Goal: Information Seeking & Learning: Learn about a topic

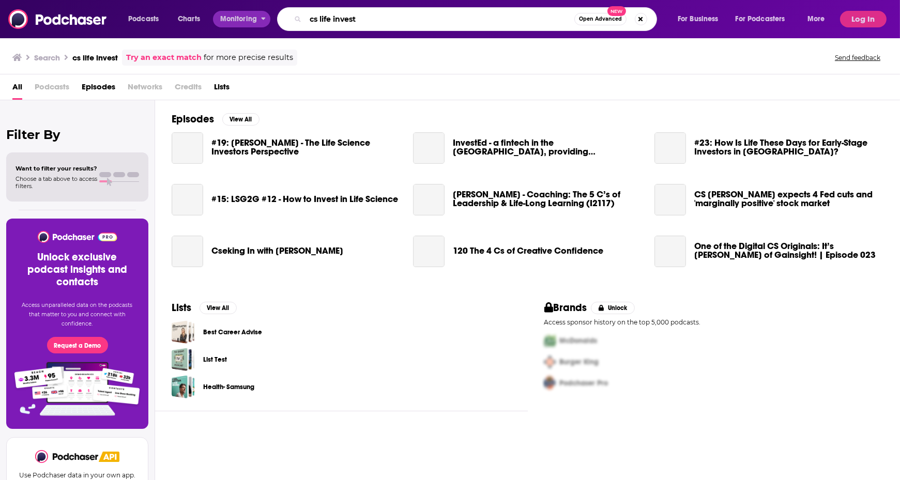
drag, startPoint x: 280, startPoint y: 20, endPoint x: 224, endPoint y: 23, distance: 56.4
click at [224, 23] on div "Podcasts Charts Monitoring cs life invest Open Advanced New For Business For Po…" at bounding box center [478, 19] width 714 height 24
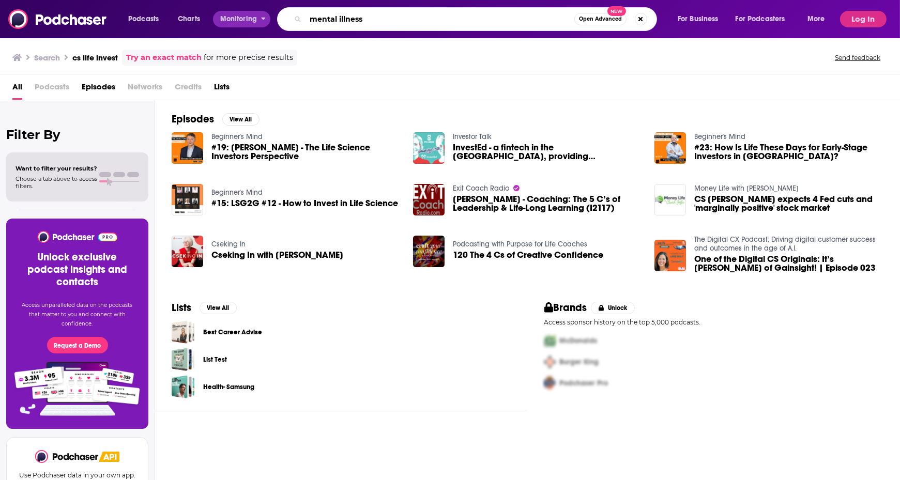
type input "mental illness"
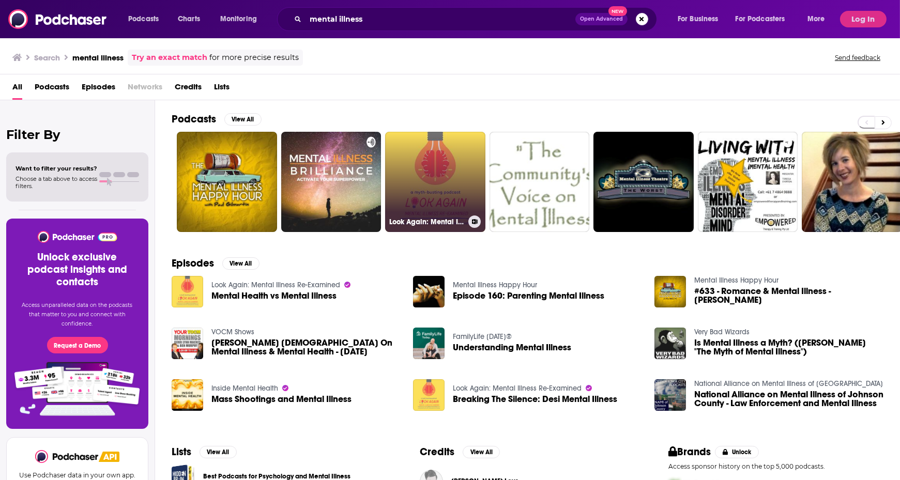
click at [439, 197] on link "Look Again: Mental Illness Re-Examined" at bounding box center [435, 182] width 100 height 100
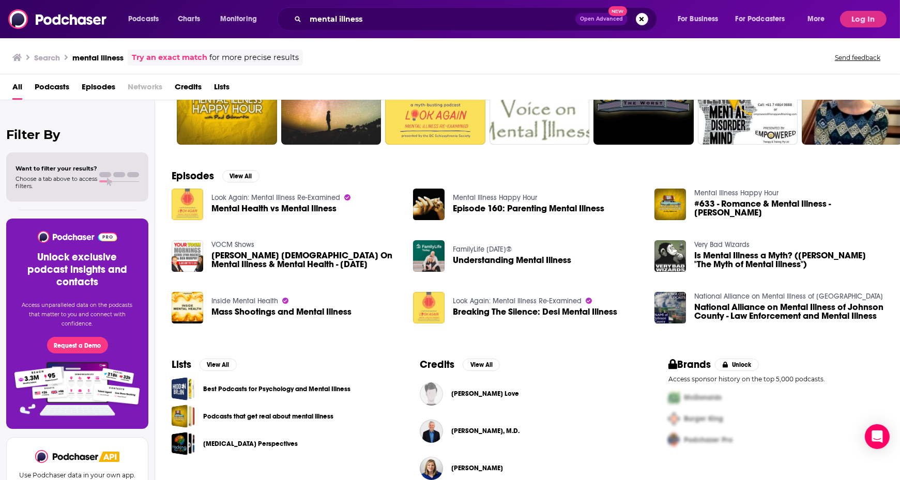
scroll to position [102, 0]
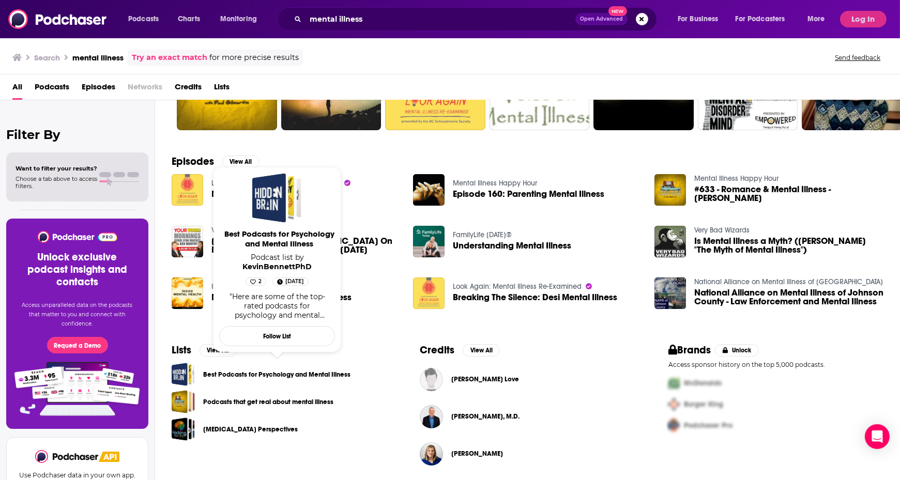
click at [226, 374] on link "Best Podcasts for Psychology and Mental Illness" at bounding box center [276, 374] width 147 height 11
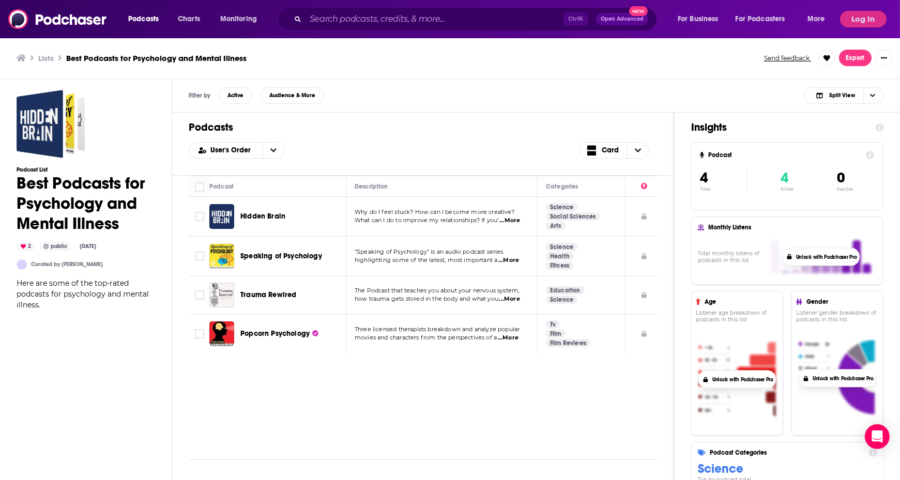
click at [510, 219] on span "...More" at bounding box center [509, 221] width 21 height 8
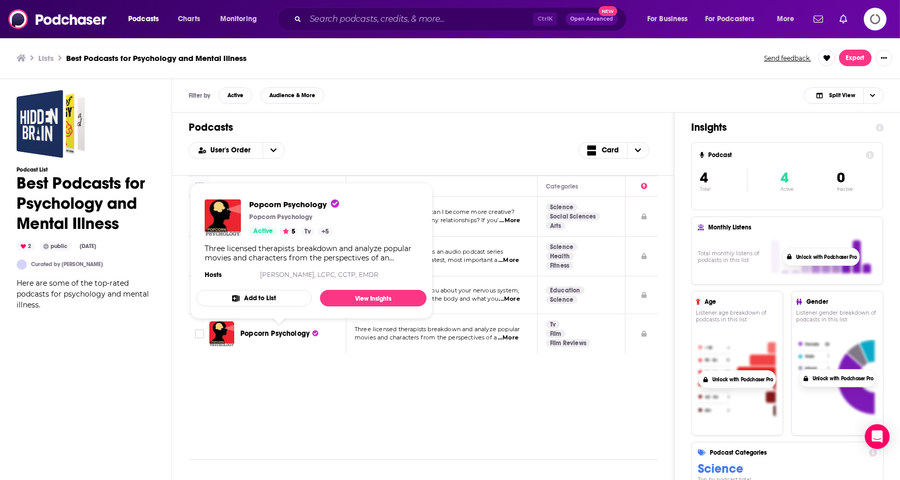
click at [280, 329] on span "Popcorn Psychology" at bounding box center [274, 333] width 69 height 9
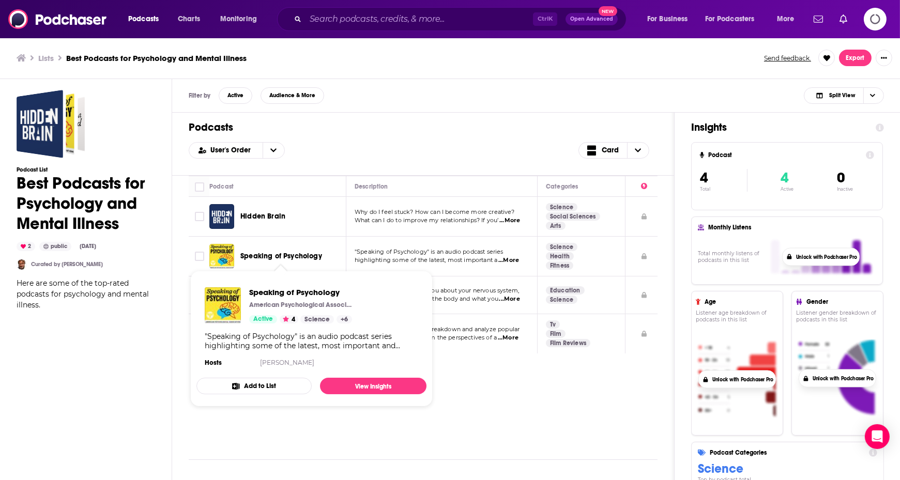
click at [263, 255] on span "Speaking of Psychology" at bounding box center [281, 256] width 82 height 9
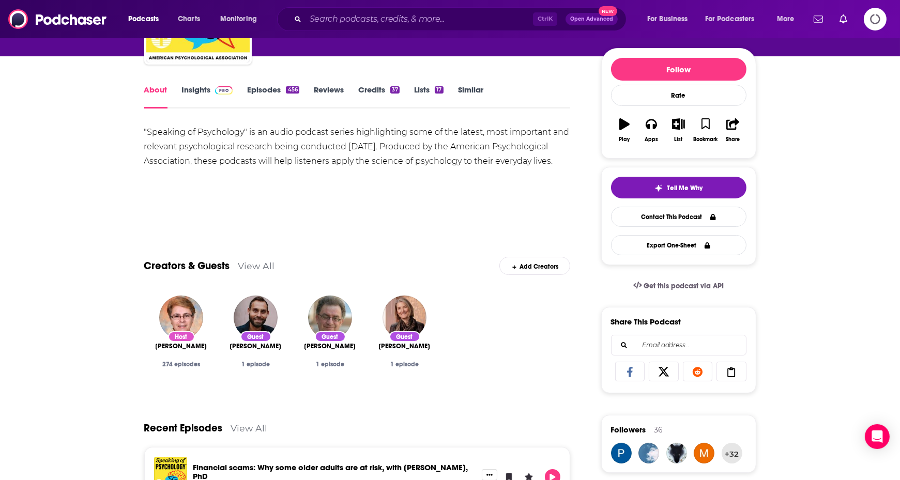
scroll to position [103, 0]
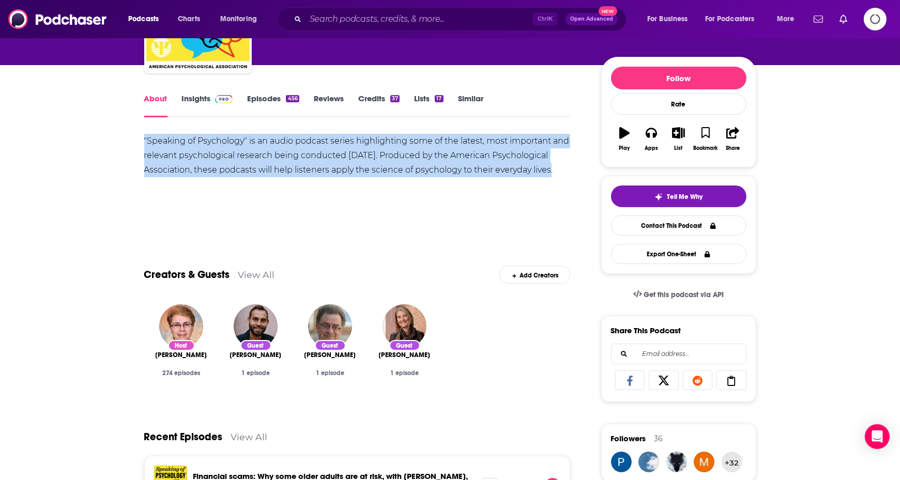
drag, startPoint x: 145, startPoint y: 136, endPoint x: 575, endPoint y: 175, distance: 431.3
copy div ""Speaking of Psychology" is an audio podcast series highlighting some of the la…"
click at [195, 103] on link "Insights" at bounding box center [207, 106] width 51 height 24
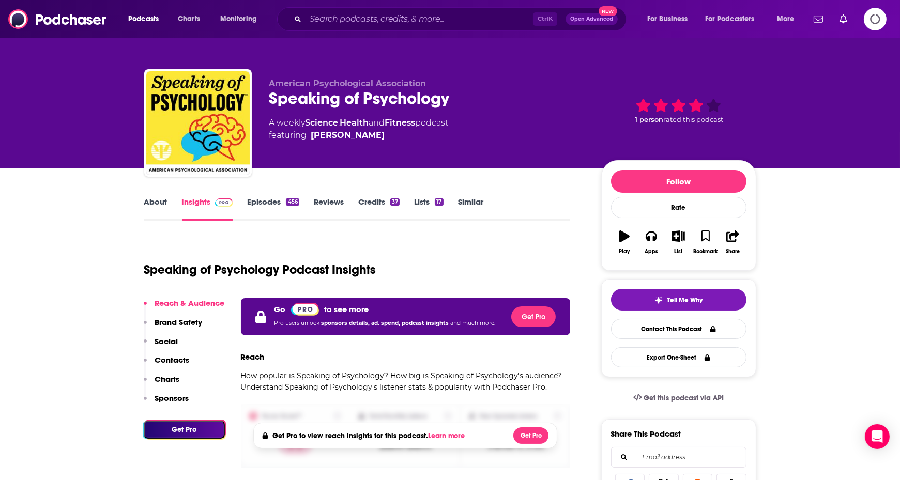
click at [158, 201] on link "About" at bounding box center [155, 209] width 23 height 24
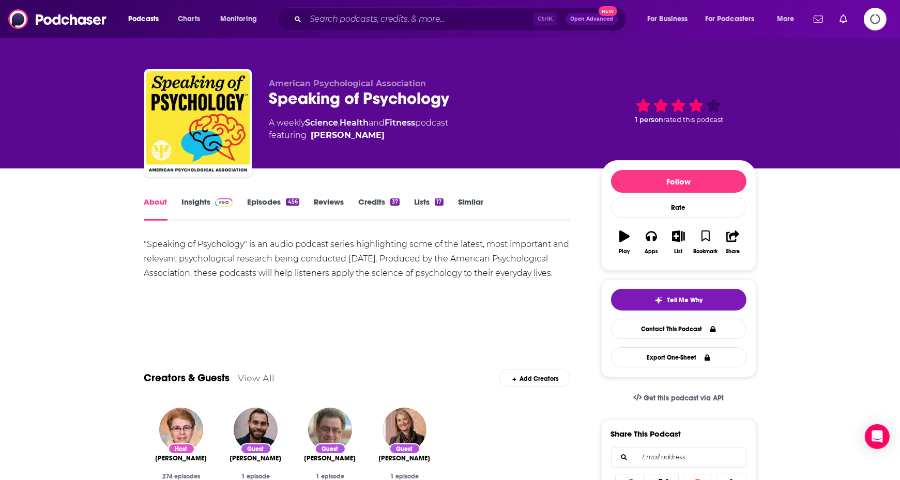
click at [872, 19] on icon "Logging in" at bounding box center [875, 19] width 26 height 26
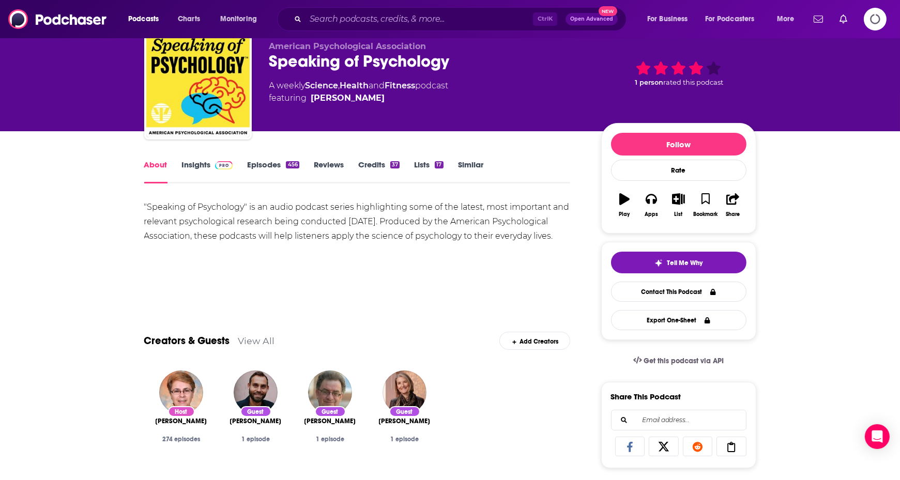
scroll to position [52, 0]
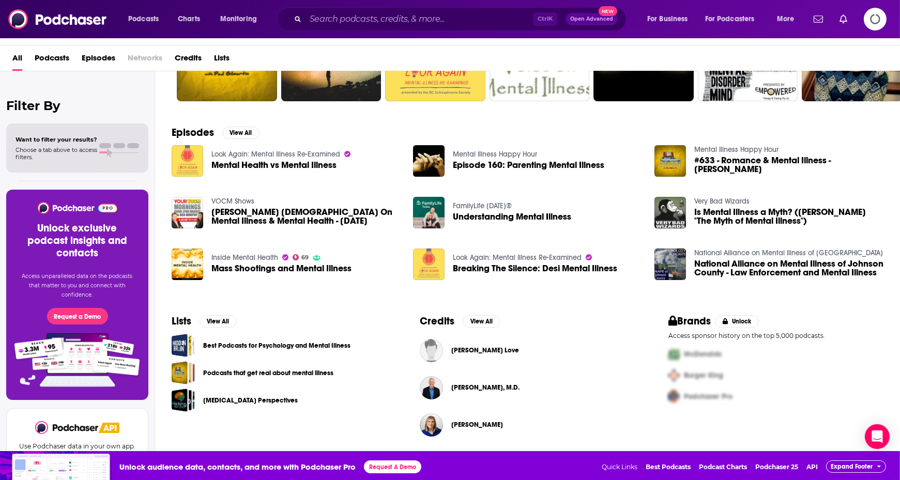
scroll to position [31, 0]
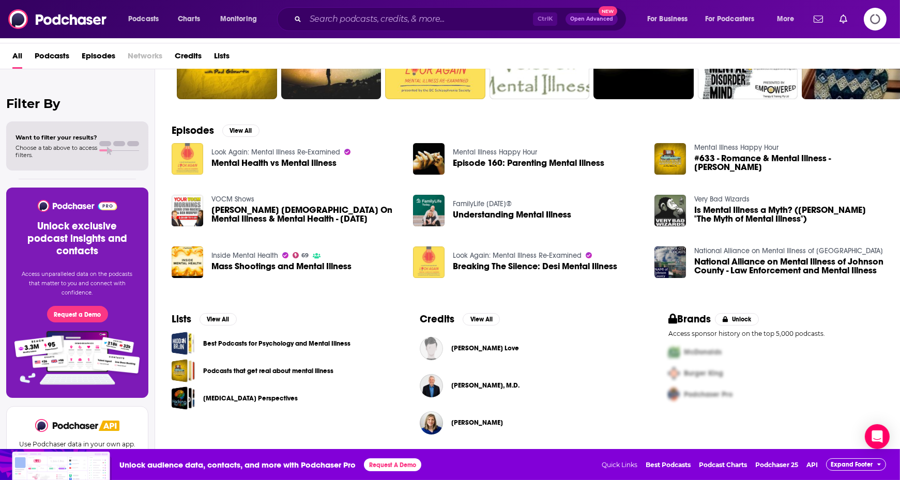
click at [234, 372] on link "Podcasts that get real about mental illness" at bounding box center [268, 370] width 130 height 11
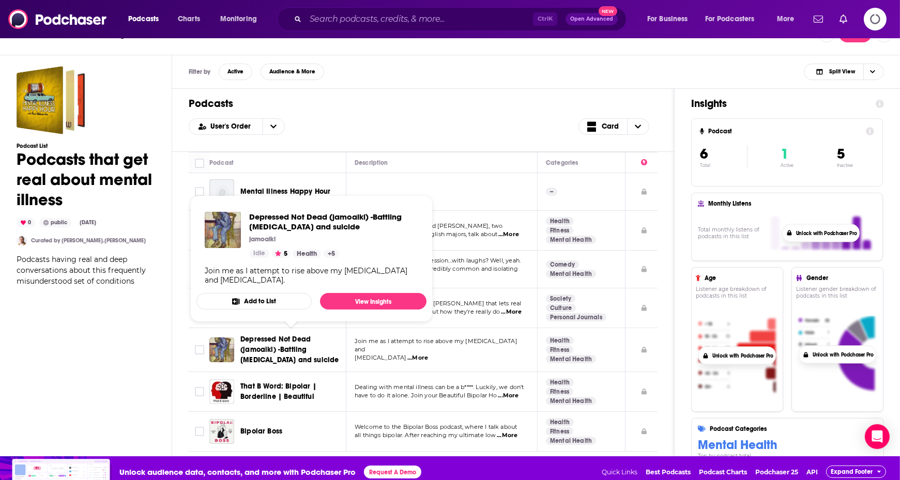
scroll to position [31, 0]
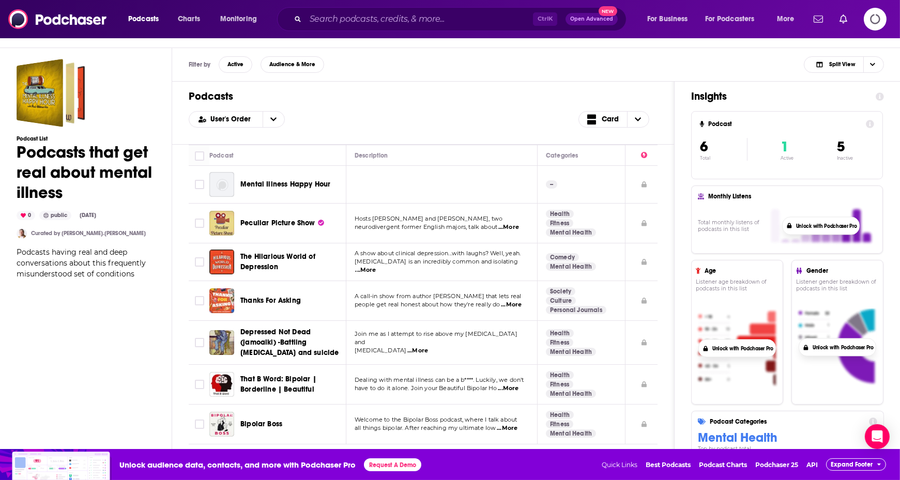
click at [284, 223] on span "Peculiar Picture Show" at bounding box center [277, 223] width 75 height 9
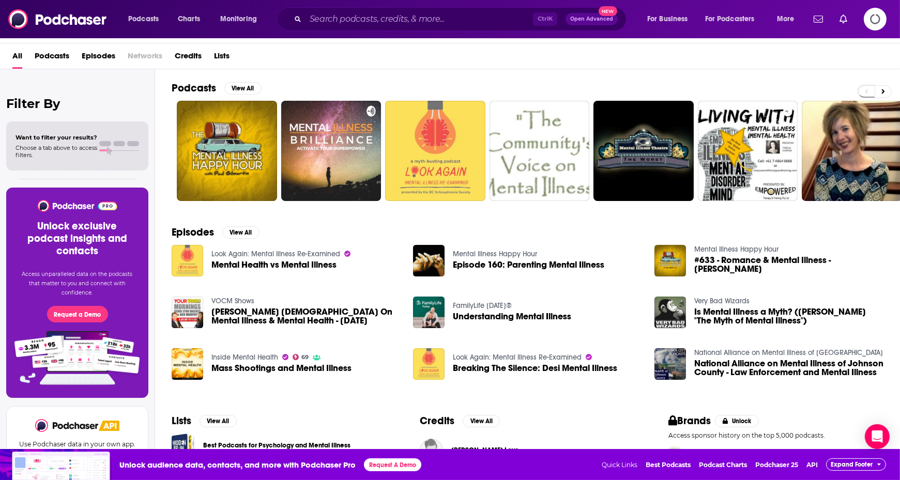
click at [59, 54] on span "Podcasts" at bounding box center [52, 58] width 35 height 21
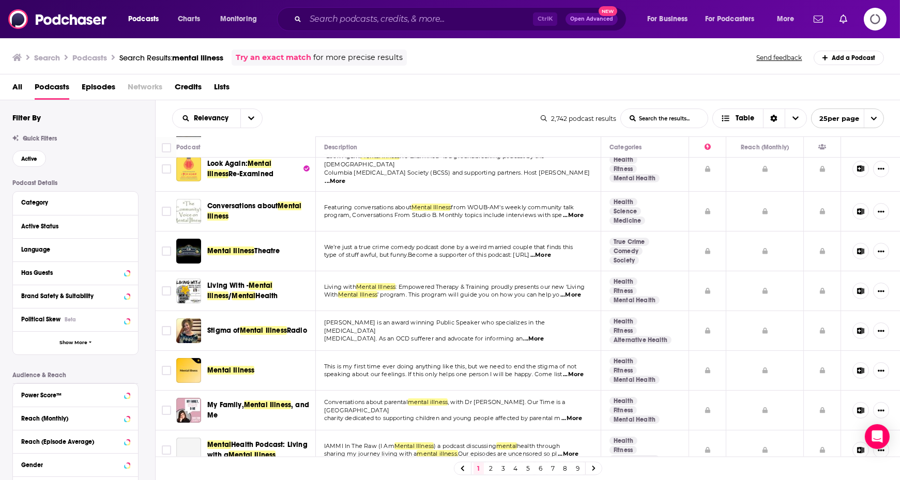
scroll to position [103, 0]
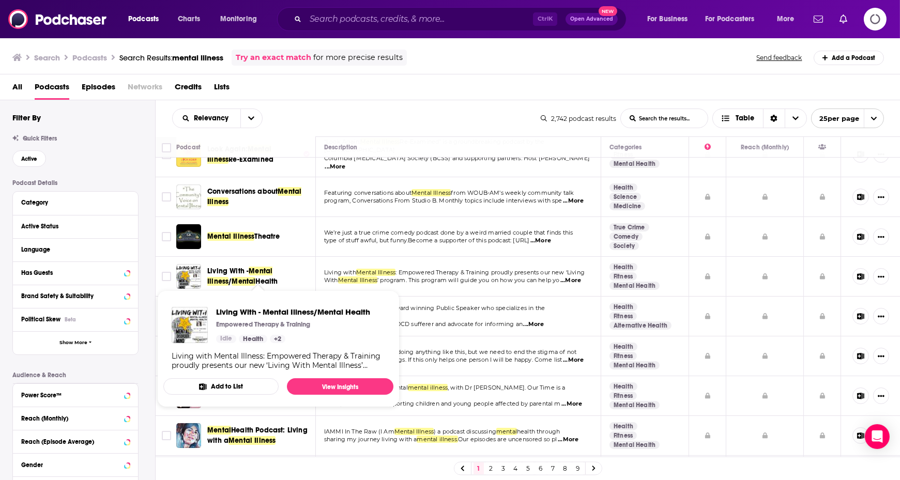
click at [212, 267] on span "Living With -" at bounding box center [227, 271] width 41 height 9
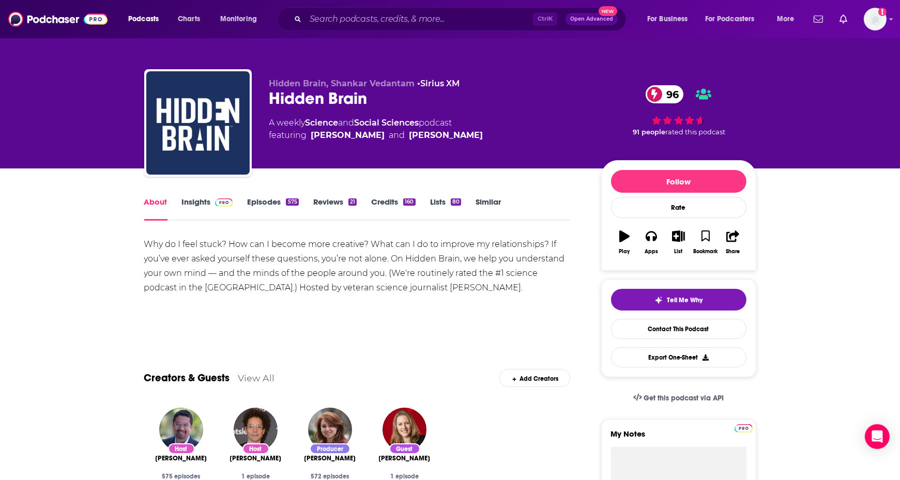
click at [204, 200] on link "Insights" at bounding box center [207, 209] width 51 height 24
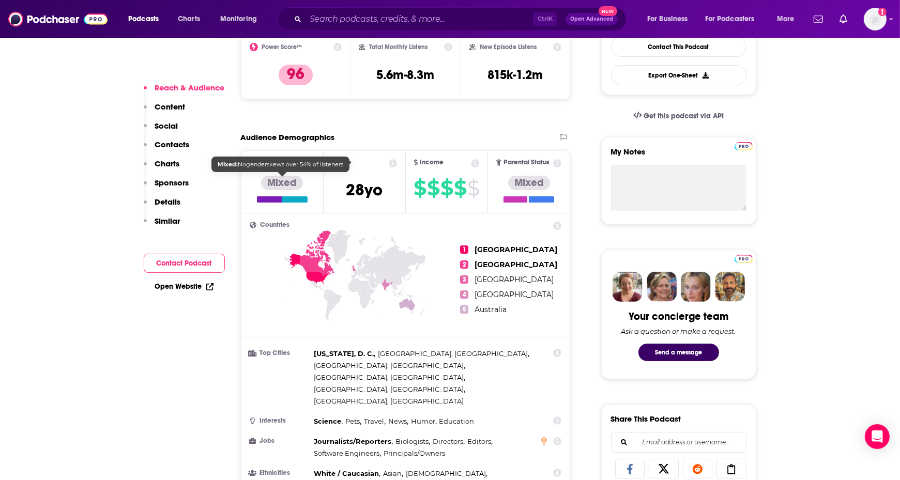
scroll to position [310, 0]
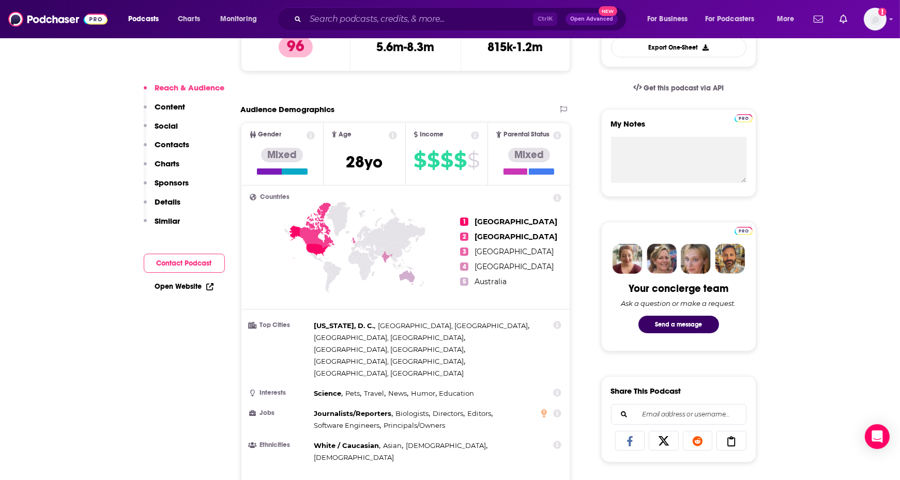
click at [208, 261] on button "Contact Podcast" at bounding box center [184, 263] width 81 height 19
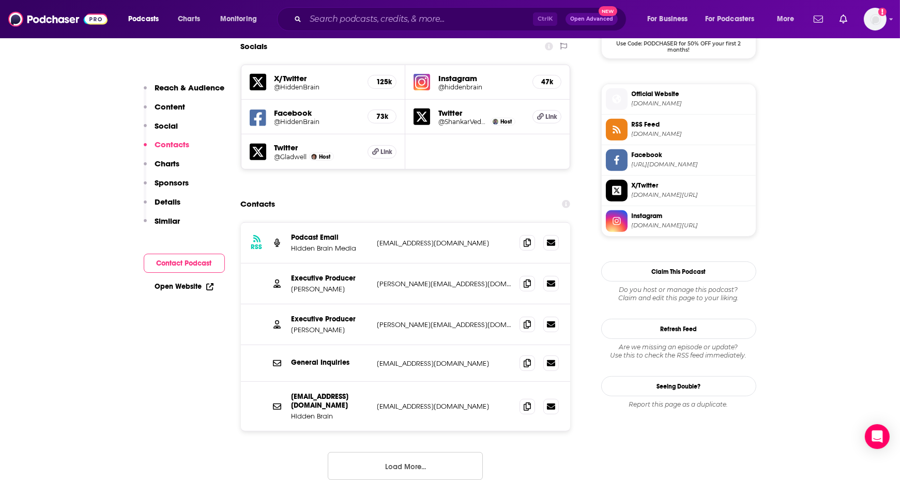
scroll to position [896, 0]
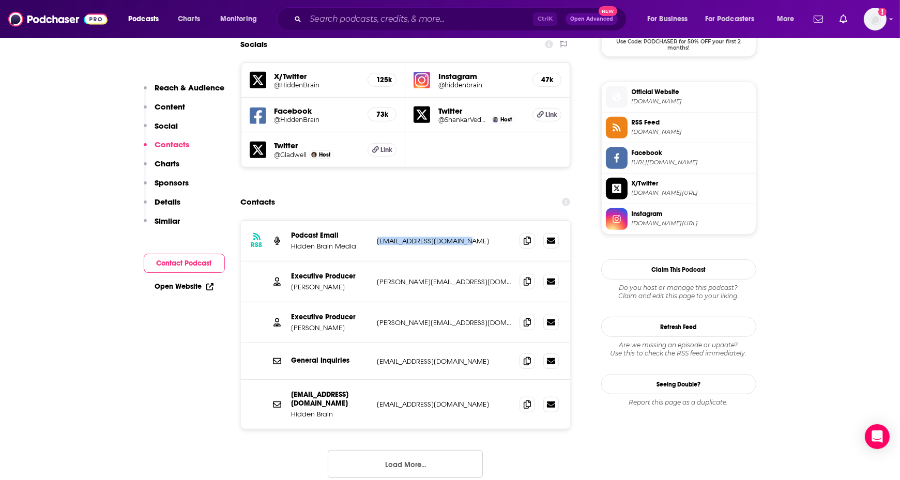
drag, startPoint x: 466, startPoint y: 191, endPoint x: 373, endPoint y: 194, distance: 92.6
click at [373, 221] on div "RSS Podcast Email Hidden Brain Media business@hiddenbrain.org business@hiddenbr…" at bounding box center [406, 241] width 330 height 41
drag, startPoint x: 450, startPoint y: 233, endPoint x: 376, endPoint y: 237, distance: 73.6
click at [376, 262] on div "Executive Producer Tara Boyle tara@hiddenbrain.org tara@hiddenbrain.org" at bounding box center [406, 282] width 330 height 41
copy p "tara@hiddenbrain.org"
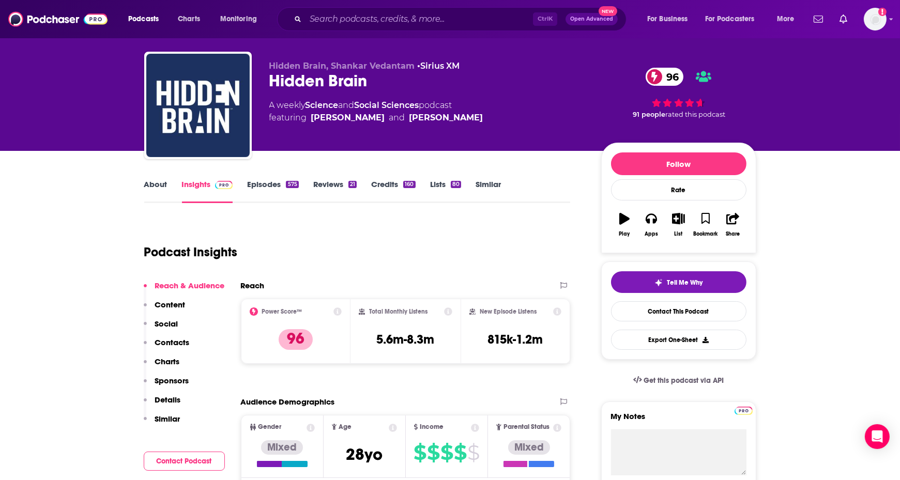
scroll to position [0, 0]
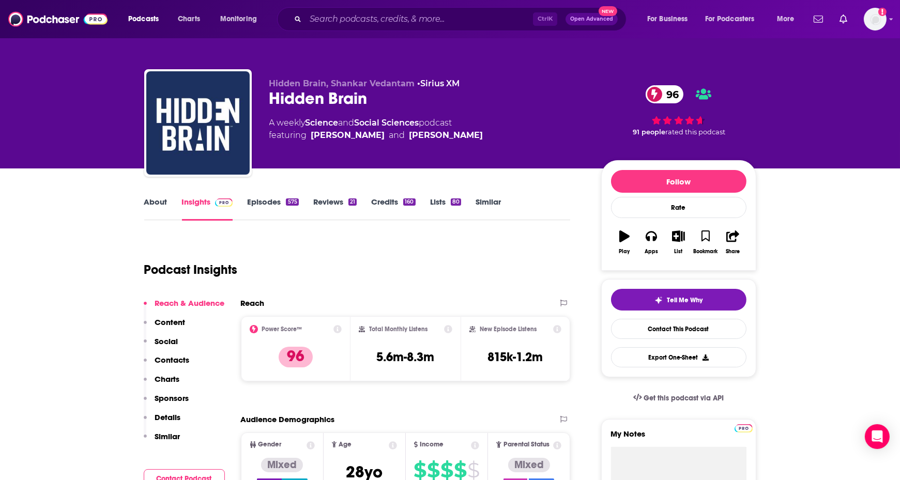
click at [153, 203] on link "About" at bounding box center [155, 209] width 23 height 24
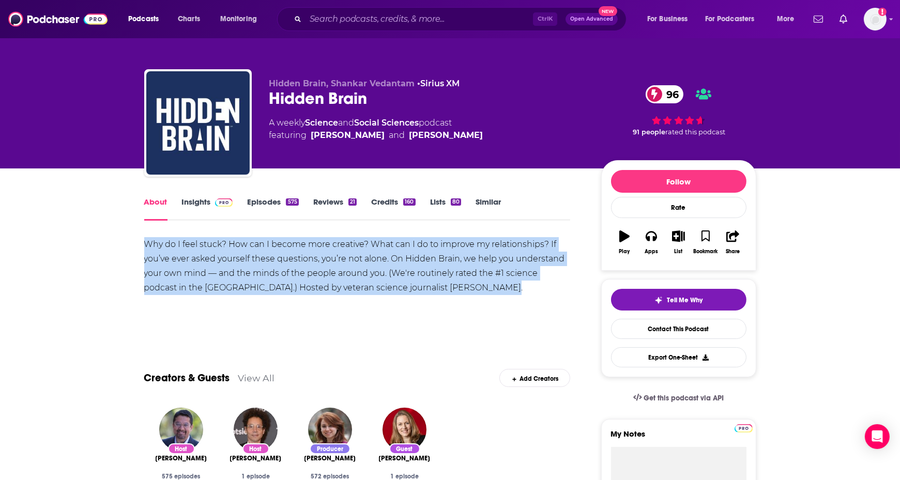
drag, startPoint x: 453, startPoint y: 284, endPoint x: 131, endPoint y: 249, distance: 324.0
copy div "Why do I feel stuck? How can I become more creative? What can I do to improve m…"
click at [202, 205] on link "Insights" at bounding box center [207, 209] width 51 height 24
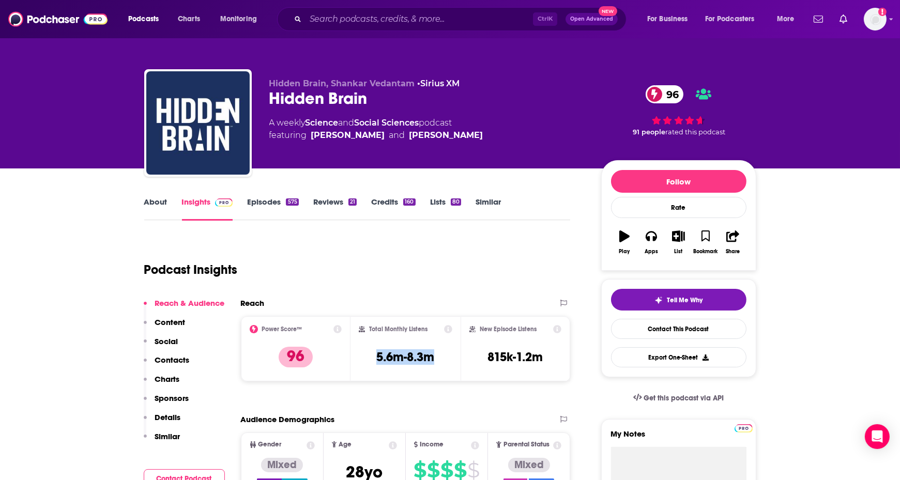
drag, startPoint x: 433, startPoint y: 355, endPoint x: 360, endPoint y: 360, distance: 73.1
click at [360, 360] on div "Total Monthly Listens 5.6m-8.3m" at bounding box center [406, 349] width 94 height 48
copy h3 "5.6m-8.3m"
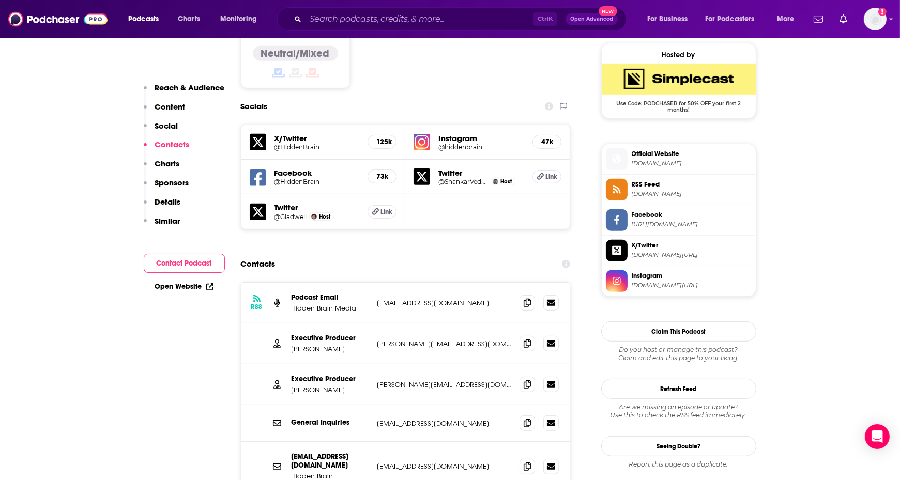
scroll to position [827, 0]
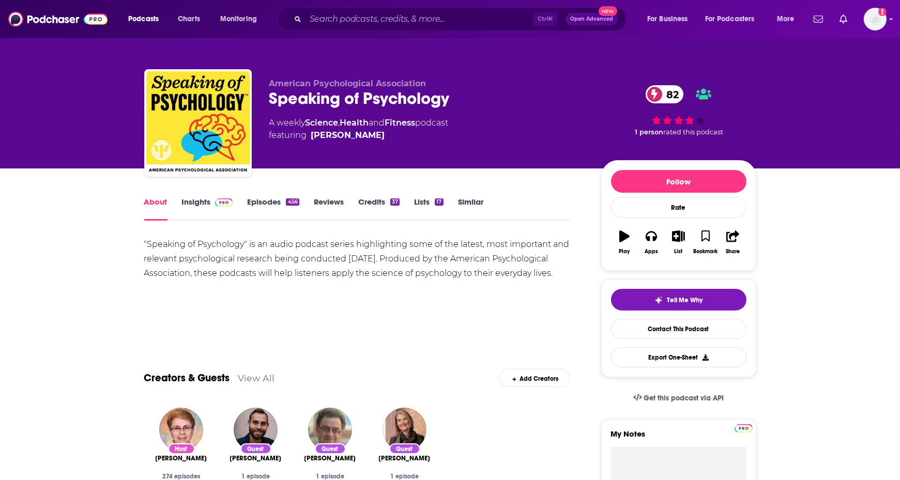
click at [195, 199] on link "Insights" at bounding box center [207, 209] width 51 height 24
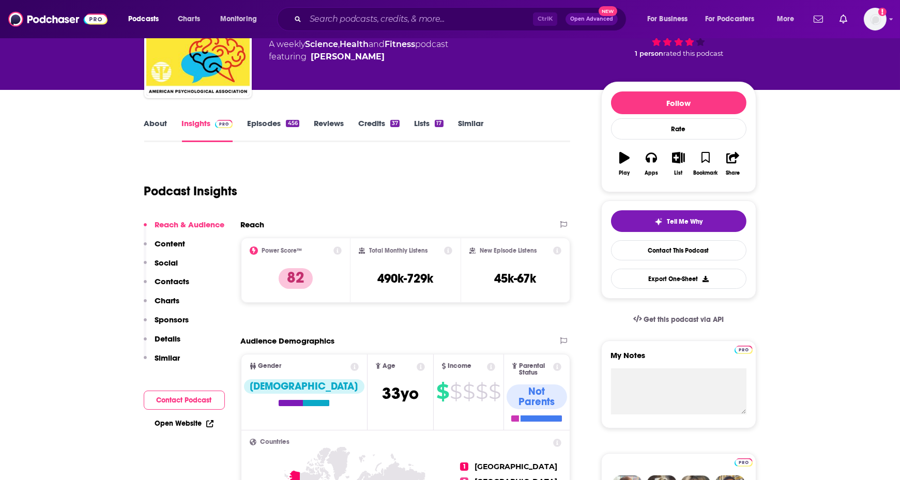
scroll to position [103, 0]
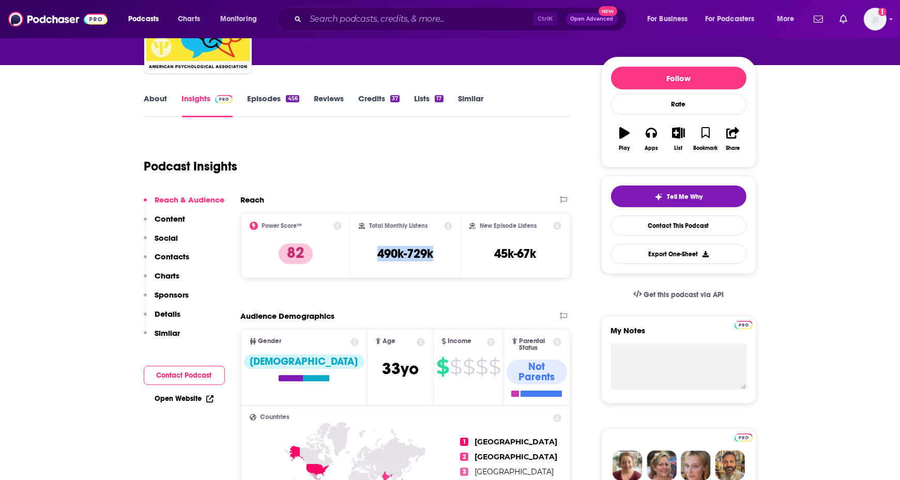
drag, startPoint x: 440, startPoint y: 251, endPoint x: 359, endPoint y: 255, distance: 81.2
click at [359, 255] on div "Total Monthly Listens 490k-729k" at bounding box center [406, 246] width 94 height 48
copy h3 "490k-729k"
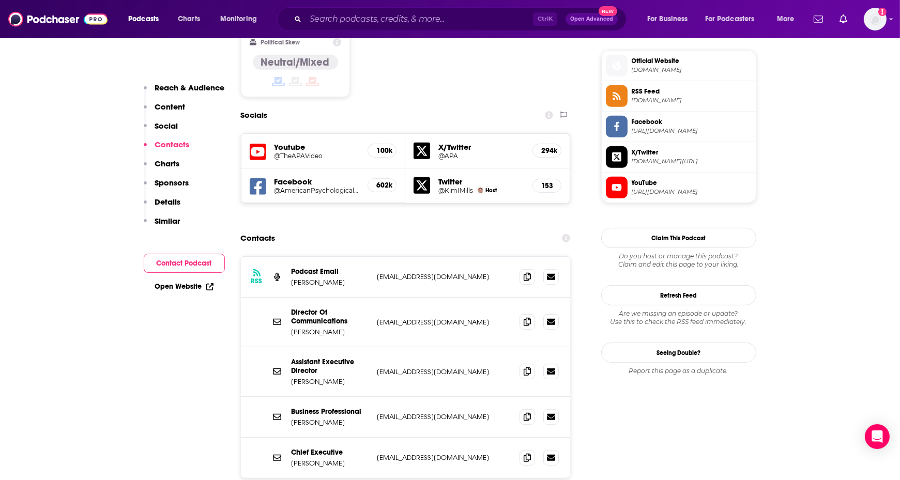
scroll to position [827, 0]
drag, startPoint x: 453, startPoint y: 227, endPoint x: 372, endPoint y: 224, distance: 80.7
click at [372, 257] on div "RSS Podcast Email Kim Mills public.affairs@apa.org public.affairs@apa.org" at bounding box center [406, 277] width 330 height 41
click at [375, 257] on div "RSS Podcast Email Kim Mills public.affairs@apa.org public.affairs@apa.org" at bounding box center [406, 277] width 330 height 41
drag, startPoint x: 449, startPoint y: 227, endPoint x: 378, endPoint y: 230, distance: 70.9
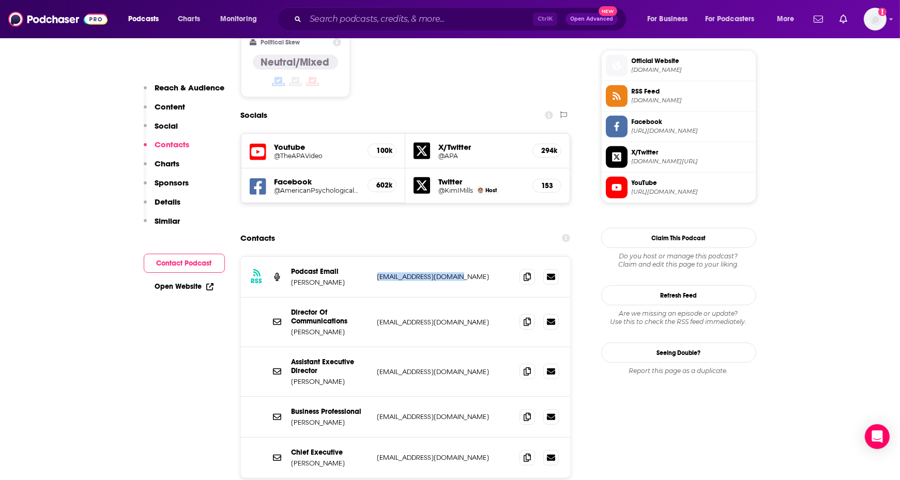
click at [378, 272] on p "public.affairs@apa.org" at bounding box center [444, 276] width 134 height 9
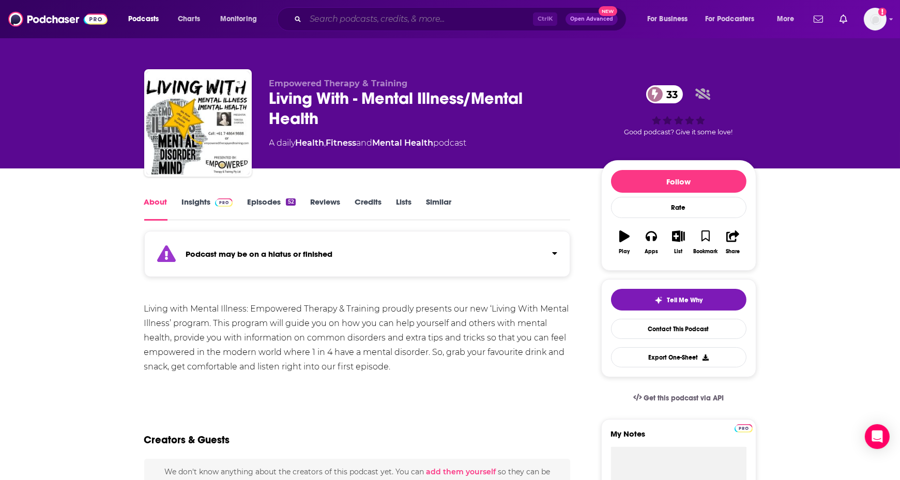
click at [317, 18] on input "Search podcasts, credits, & more..." at bounding box center [419, 19] width 227 height 17
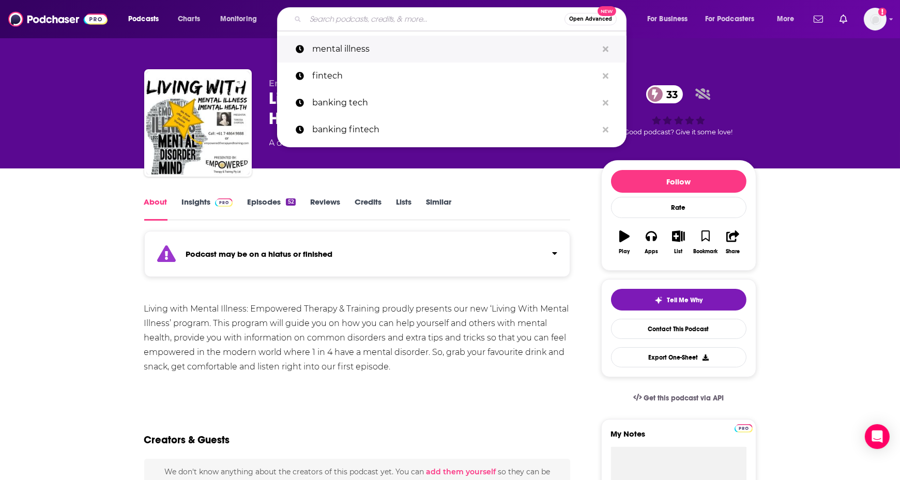
click at [329, 49] on p "mental illness" at bounding box center [454, 49] width 285 height 27
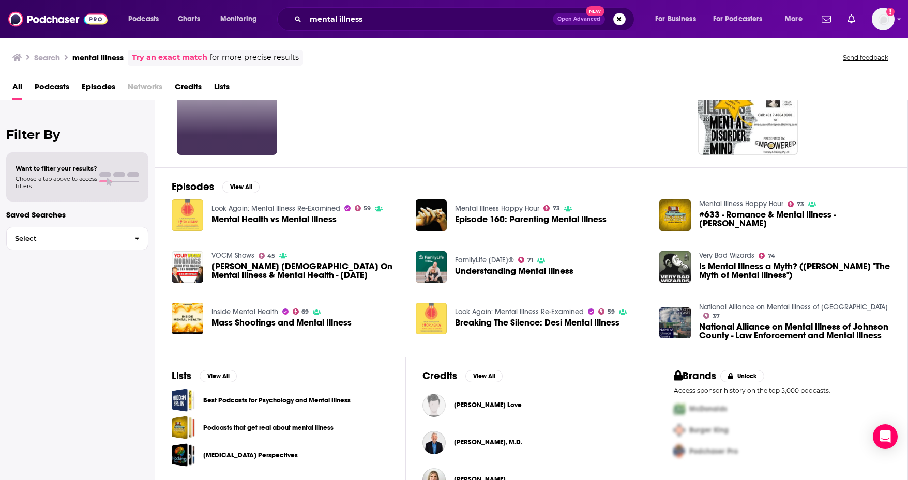
scroll to position [102, 0]
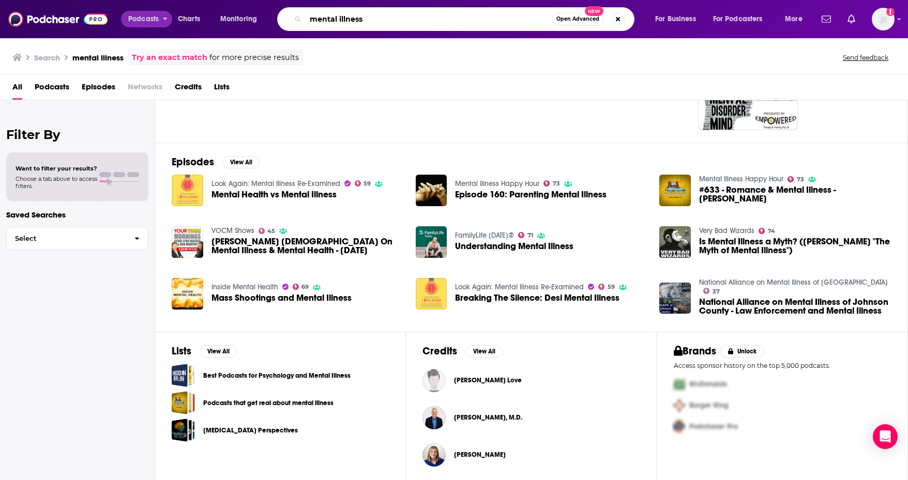
drag, startPoint x: 375, startPoint y: 17, endPoint x: 159, endPoint y: 21, distance: 215.6
click at [164, 21] on div "Podcasts Charts Monitoring mental illness Open Advanced New For Business For Po…" at bounding box center [466, 19] width 691 height 24
type input "psychiatry"
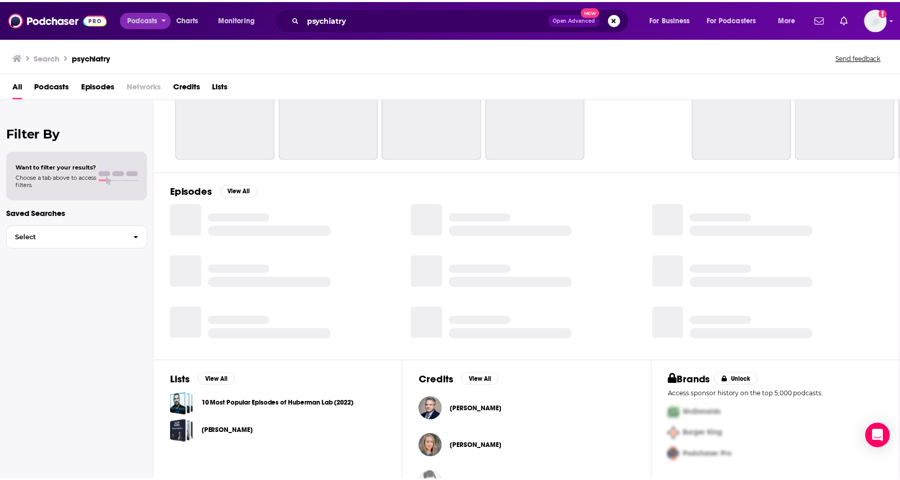
scroll to position [102, 0]
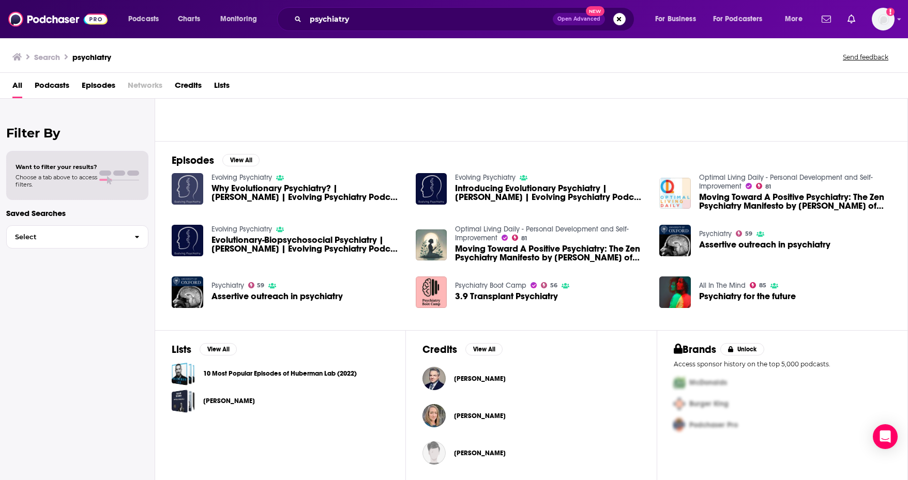
click at [189, 182] on img "Why Evolutionary Psychiatry? | Adam Hunt | Evolving Psychiatry Podcast #1" at bounding box center [188, 189] width 32 height 32
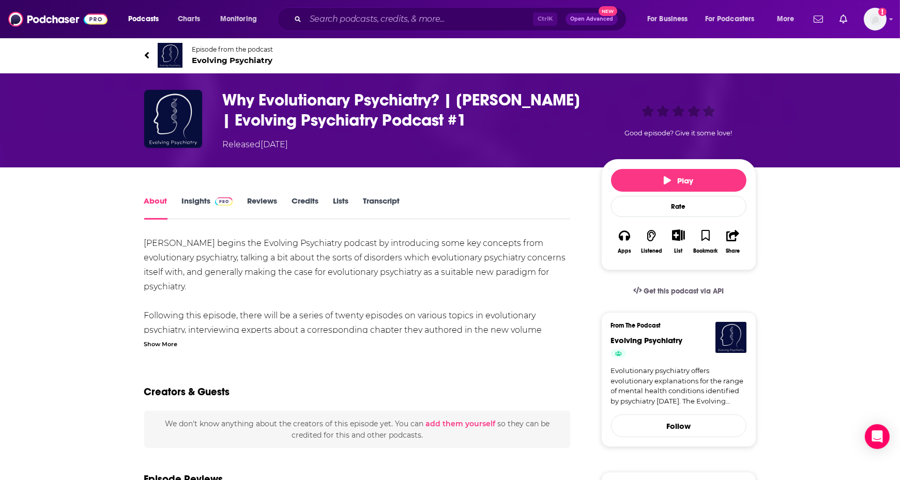
click at [169, 343] on div "Show More" at bounding box center [161, 344] width 34 height 10
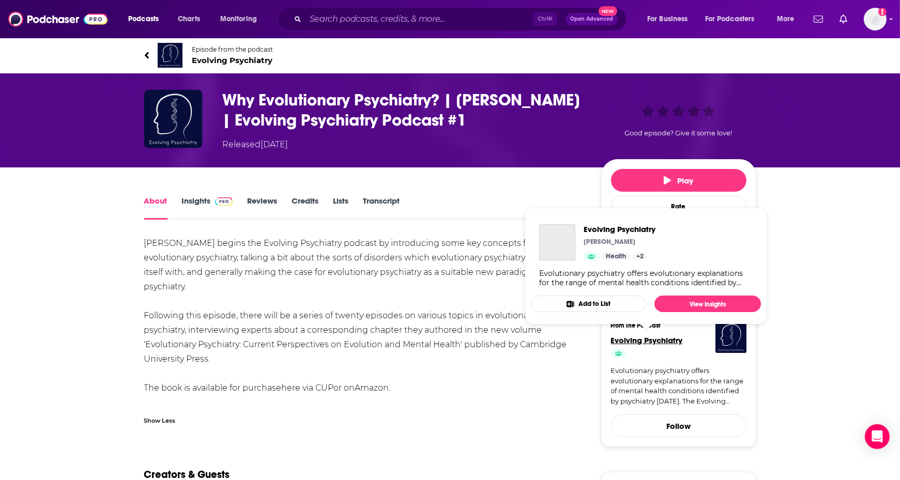
click at [634, 341] on span "Evolving Psychiatry" at bounding box center [647, 341] width 72 height 10
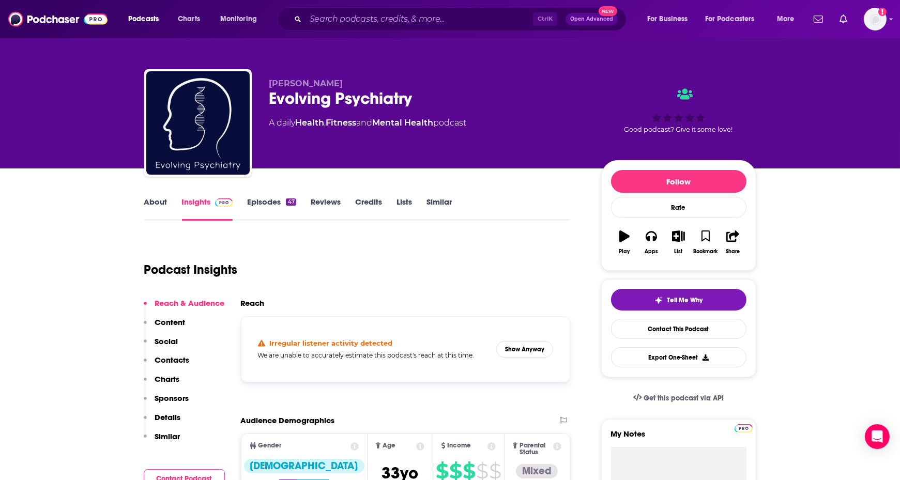
click at [154, 199] on link "About" at bounding box center [155, 209] width 23 height 24
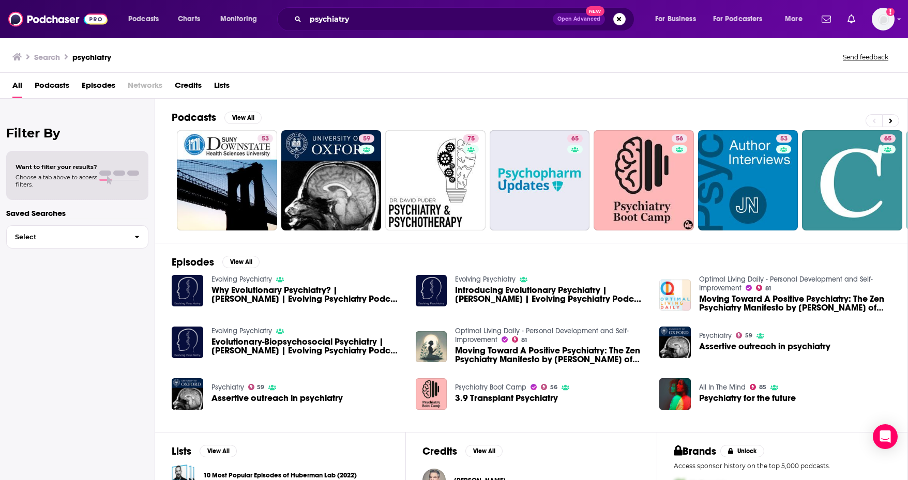
click at [103, 85] on span "Episodes" at bounding box center [99, 87] width 34 height 21
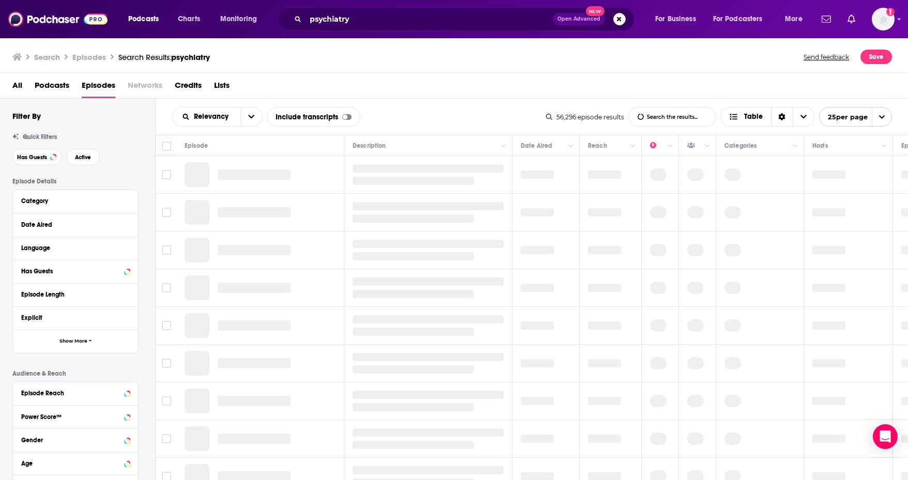
click at [56, 85] on span "Podcasts" at bounding box center [52, 87] width 35 height 21
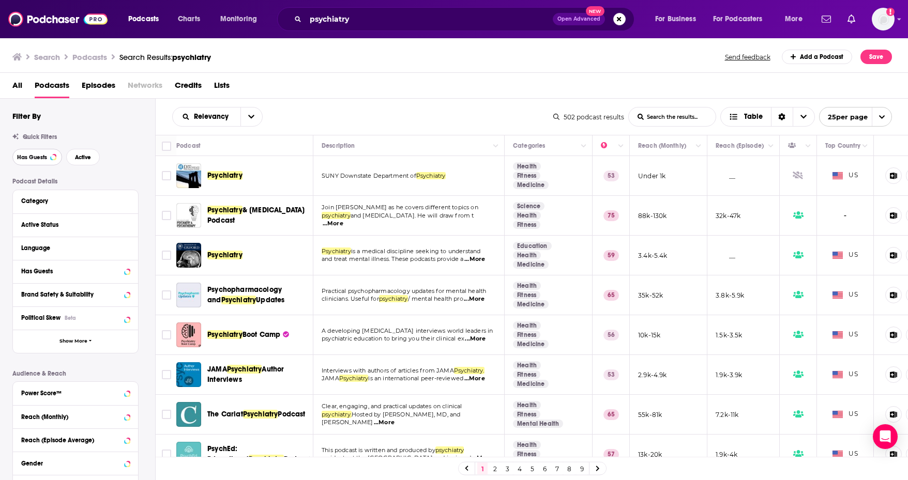
click at [48, 160] on button "Has Guests" at bounding box center [37, 157] width 50 height 17
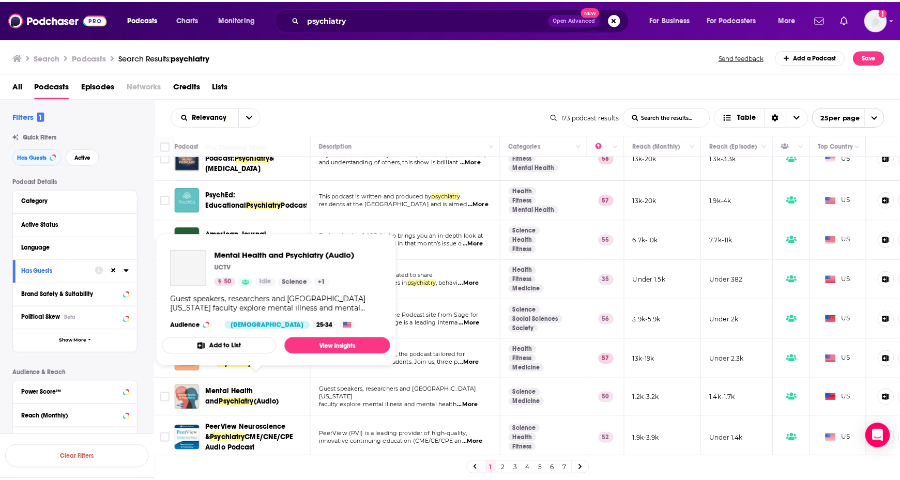
scroll to position [310, 0]
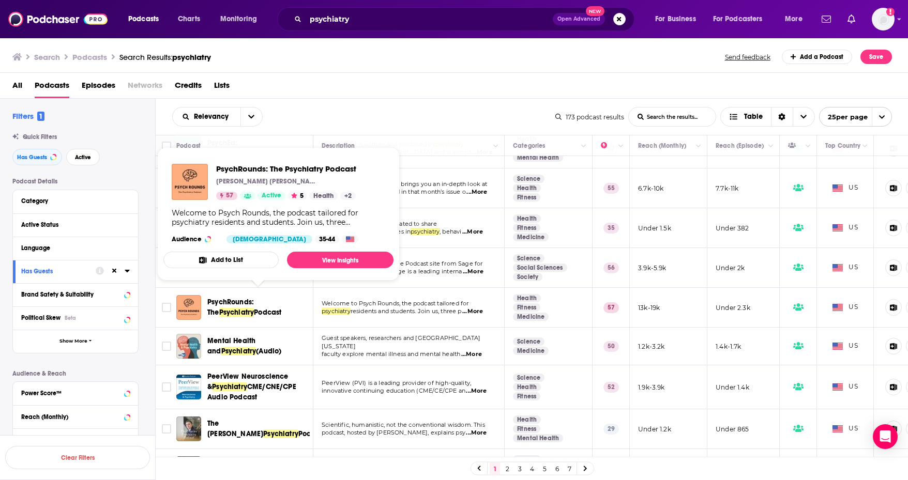
click at [241, 298] on span "PsychRounds: The" at bounding box center [230, 307] width 47 height 19
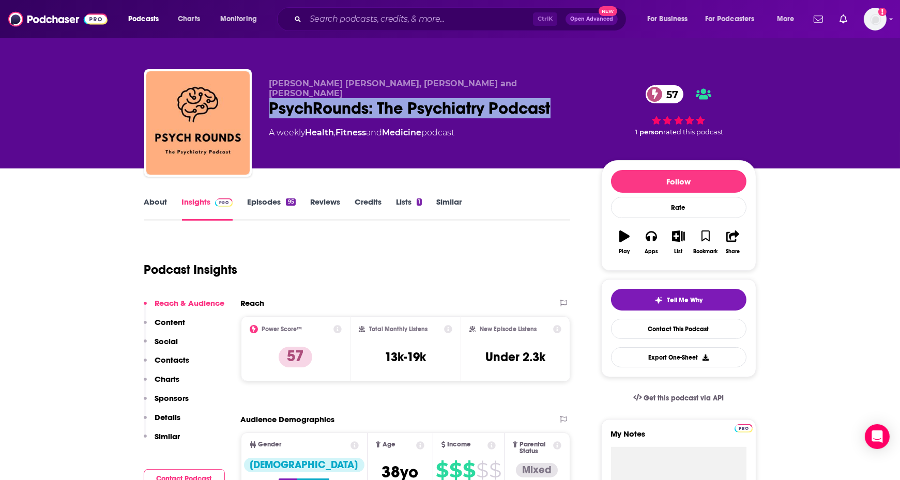
drag, startPoint x: 560, startPoint y: 95, endPoint x: 267, endPoint y: 102, distance: 293.2
click at [267, 102] on div "Dr. Tanner Hewitt, Dr. Larry Wang and Dr. Bradley Miller PsychRounds: The Psych…" at bounding box center [450, 125] width 612 height 112
click at [163, 203] on link "About" at bounding box center [155, 209] width 23 height 24
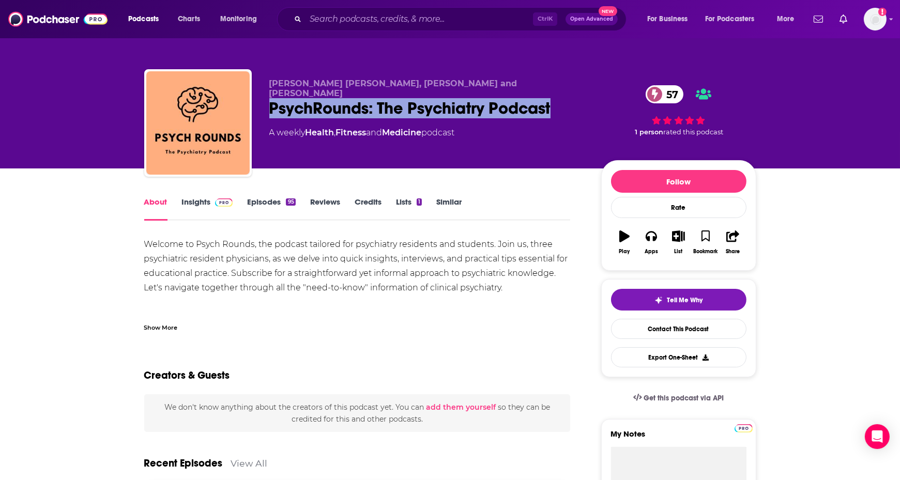
drag, startPoint x: 556, startPoint y: 97, endPoint x: 266, endPoint y: 102, distance: 290.0
click at [266, 102] on div "Dr. Tanner Hewitt, Dr. Larry Wang and Dr. Bradley Miller PsychRounds: The Psych…" at bounding box center [450, 125] width 612 height 112
copy h1 "PsychRounds: The Psychiatry Podcast"
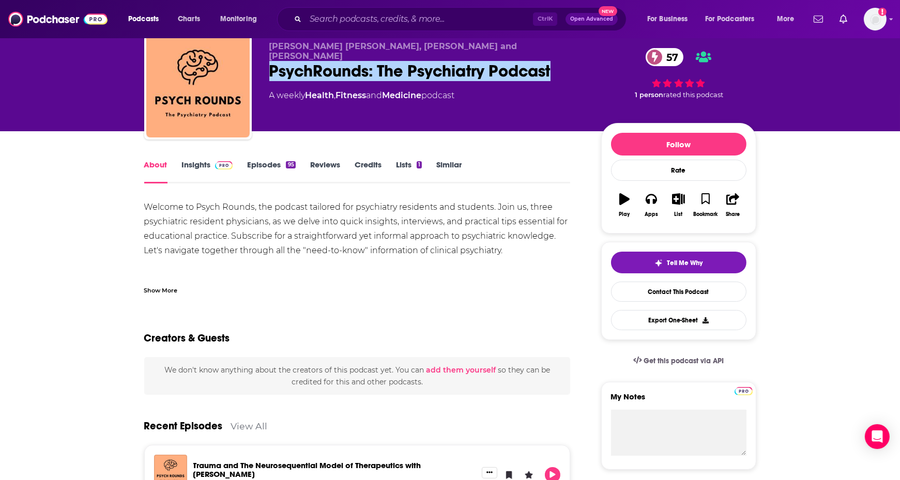
scroll to position [52, 0]
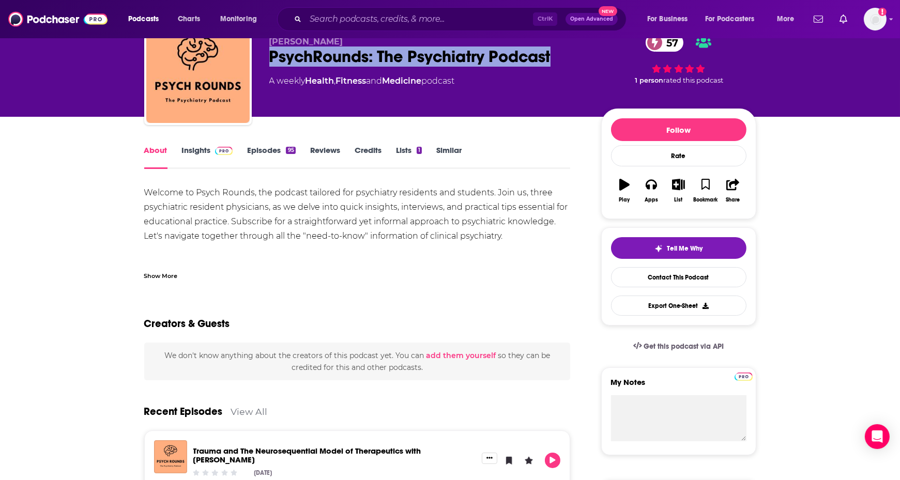
click at [197, 149] on link "Insights" at bounding box center [207, 157] width 51 height 24
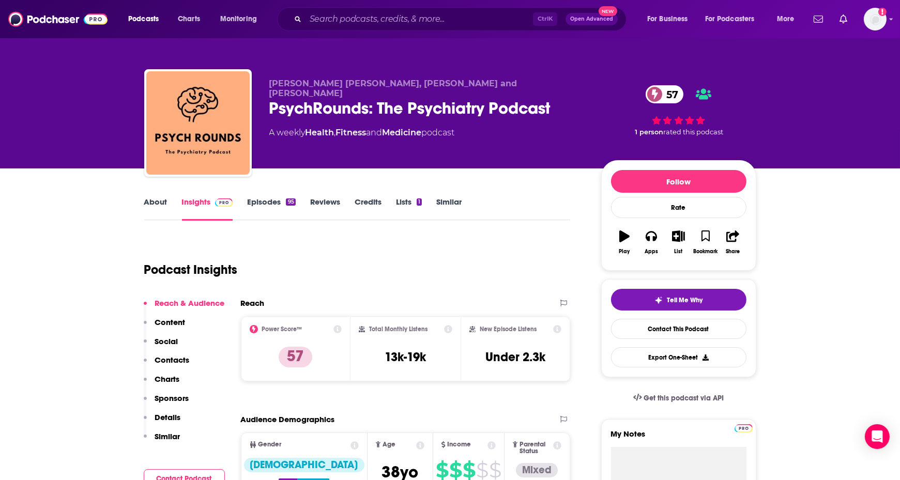
scroll to position [103, 0]
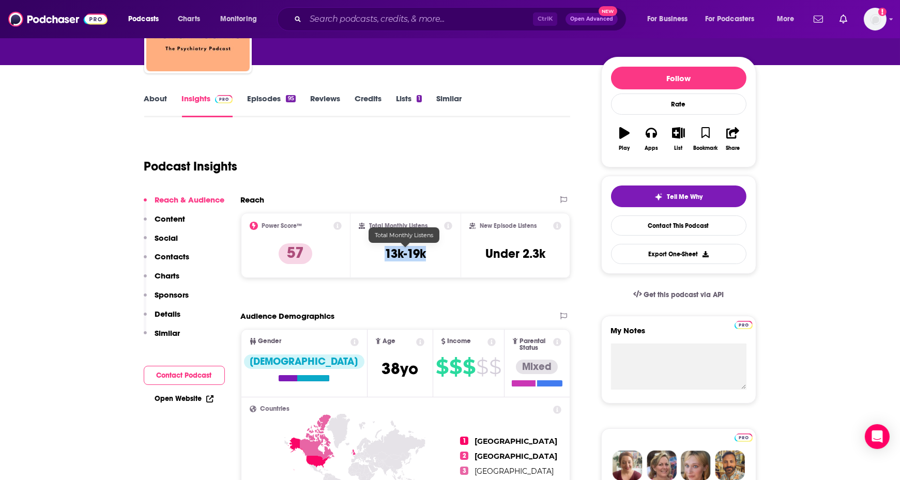
drag, startPoint x: 418, startPoint y: 254, endPoint x: 380, endPoint y: 255, distance: 37.7
click at [380, 255] on div "Total Monthly Listens 13k-19k" at bounding box center [406, 246] width 94 height 48
copy h3 "13k-19k"
click at [153, 95] on link "About" at bounding box center [155, 106] width 23 height 24
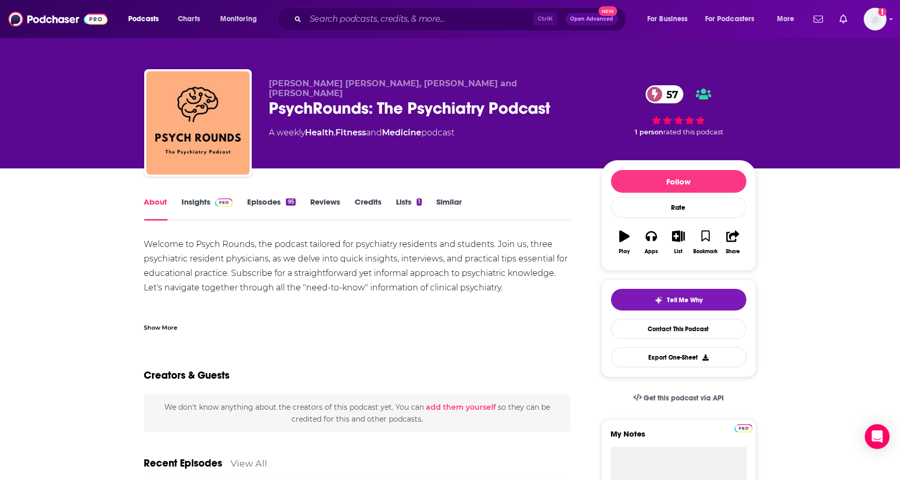
click at [244, 287] on div "Welcome to Psych Rounds, the podcast tailored for psychiatry residents and stud…" at bounding box center [357, 280] width 426 height 87
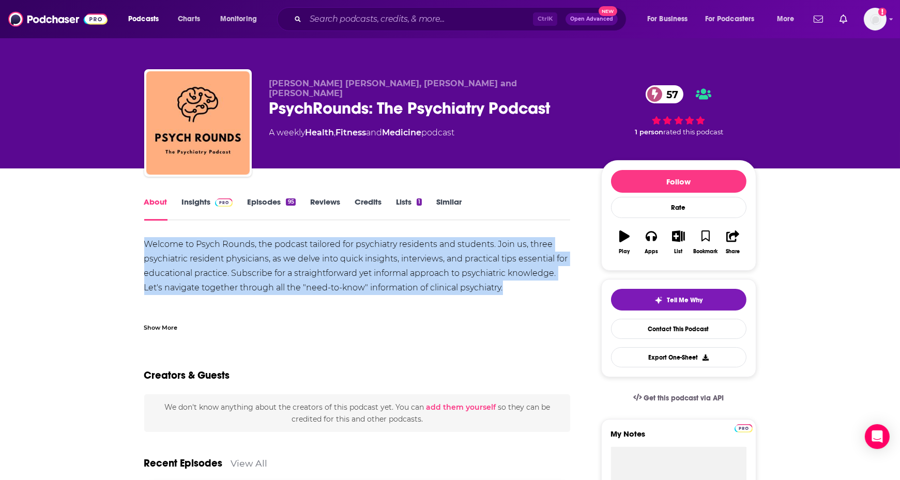
drag, startPoint x: 435, startPoint y: 286, endPoint x: 84, endPoint y: 240, distance: 354.5
copy div "Welcome to Psych Rounds, the podcast tailored for psychiatry residents and stud…"
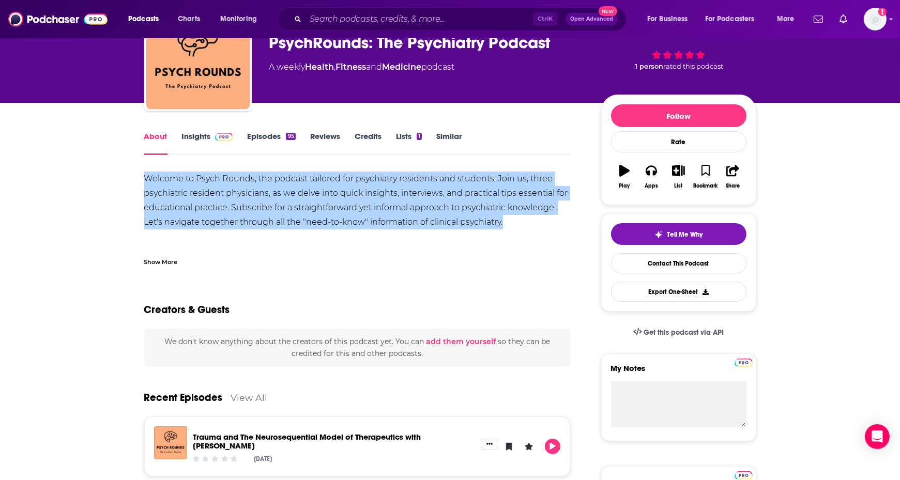
scroll to position [52, 0]
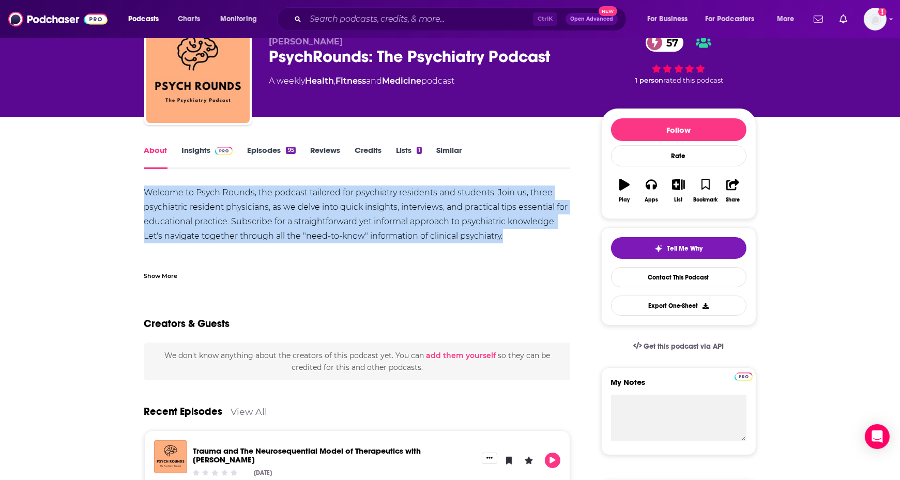
click at [200, 147] on link "Insights" at bounding box center [207, 157] width 51 height 24
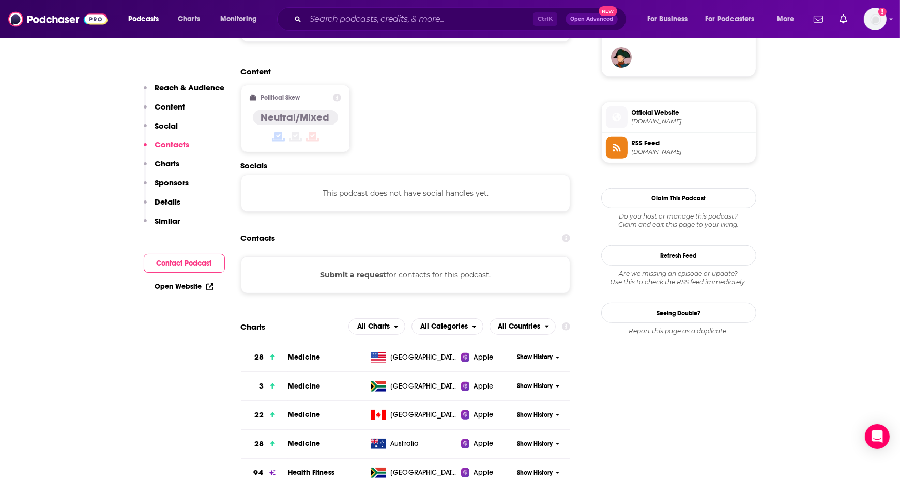
scroll to position [775, 0]
click at [361, 269] on button "Submit a request" at bounding box center [353, 274] width 66 height 11
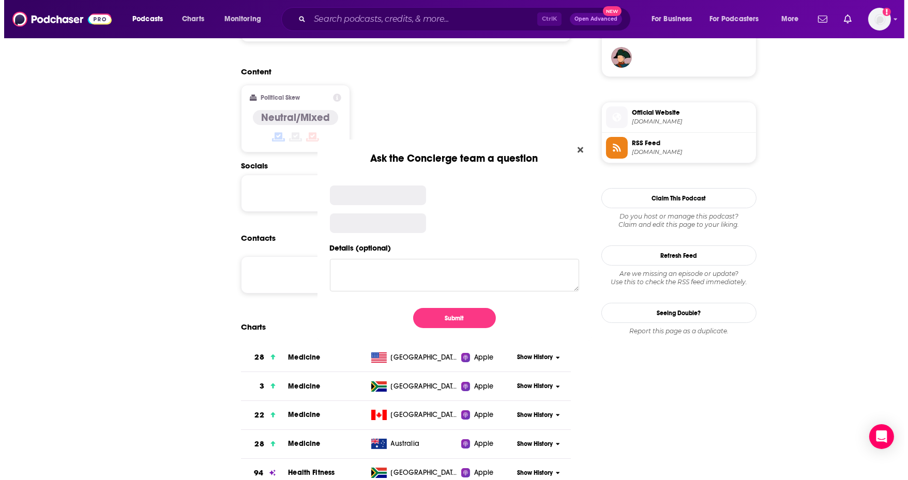
scroll to position [0, 0]
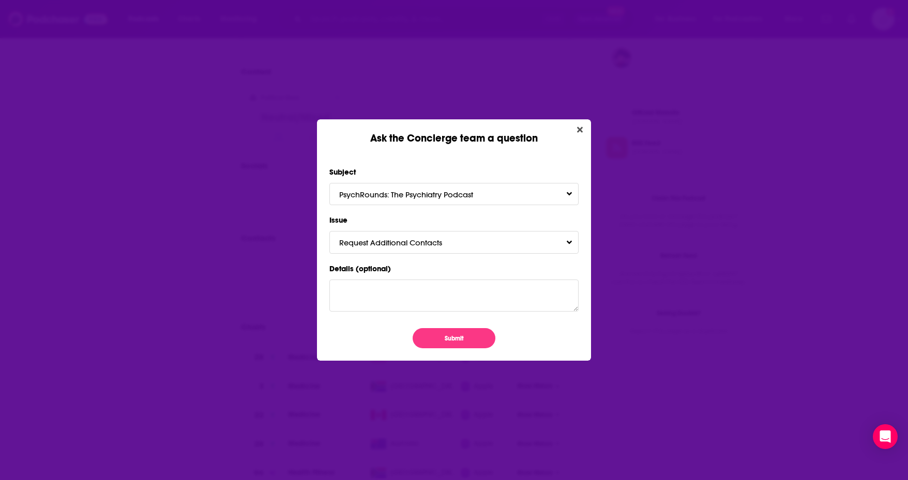
click at [578, 128] on icon "Close" at bounding box center [580, 130] width 6 height 8
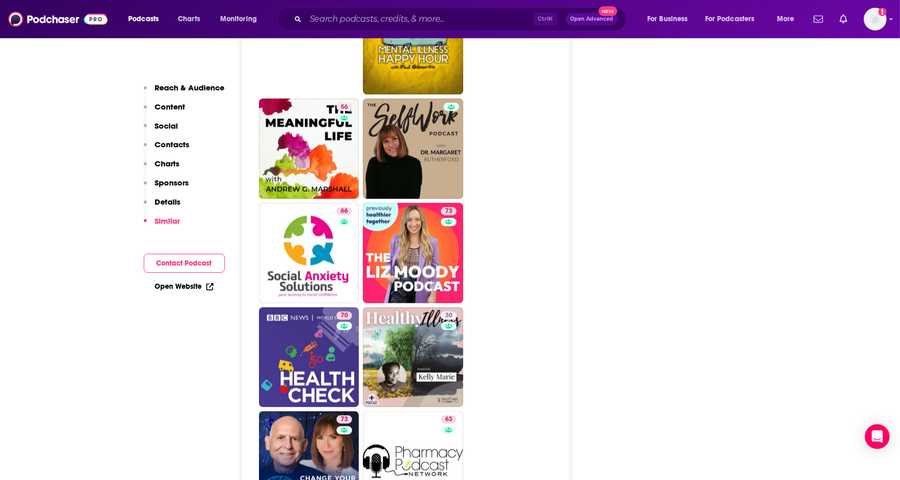
scroll to position [1809, 0]
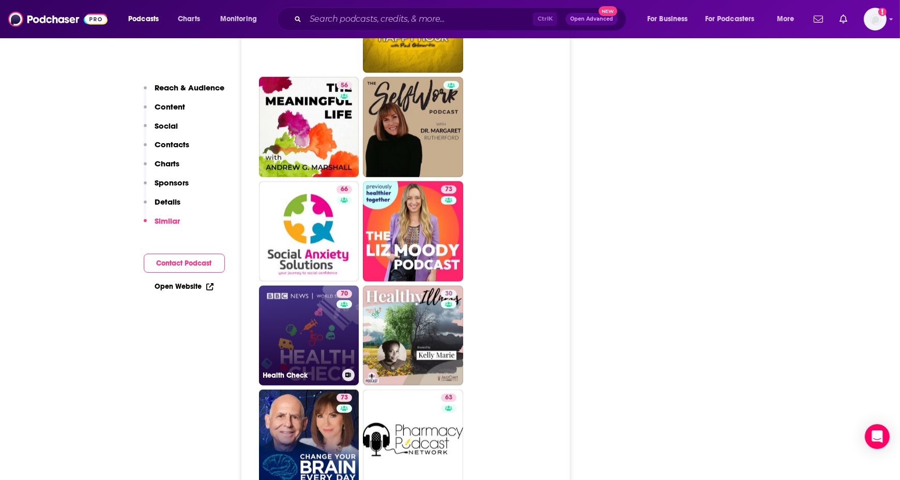
click at [295, 286] on link "70 Health Check" at bounding box center [309, 336] width 100 height 100
type input "https://www.podchaser.com/podcasts/health-check-30359"
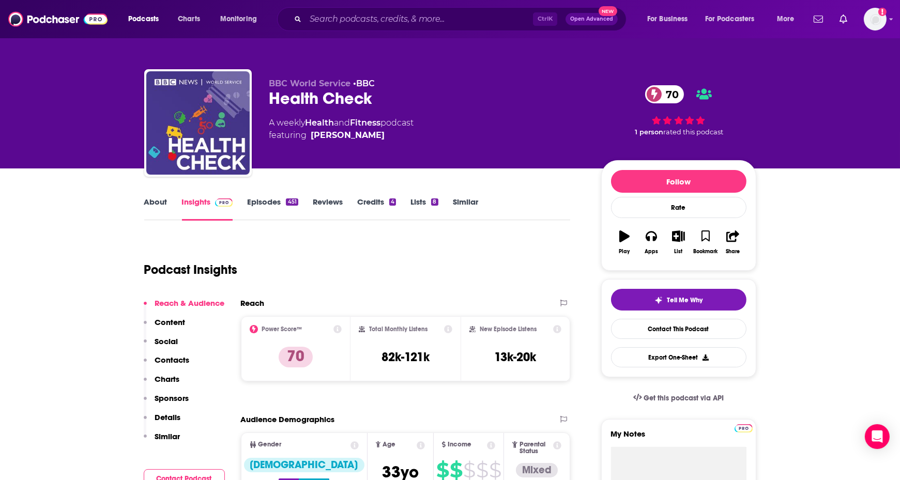
click at [160, 199] on link "About" at bounding box center [155, 209] width 23 height 24
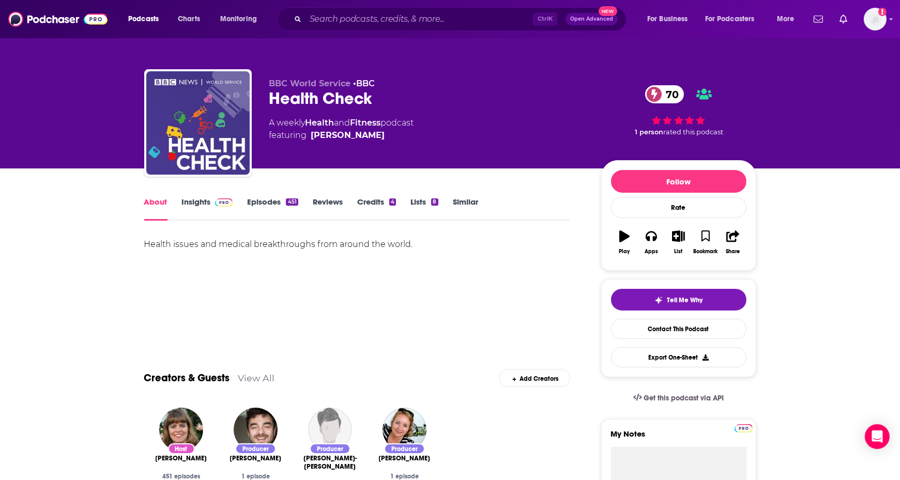
click at [224, 244] on div "Health issues and medical breakthroughs from around the world." at bounding box center [357, 244] width 426 height 14
copy div "Health issues and medical breakthroughs from around the world."
click at [197, 201] on link "Insights" at bounding box center [207, 209] width 51 height 24
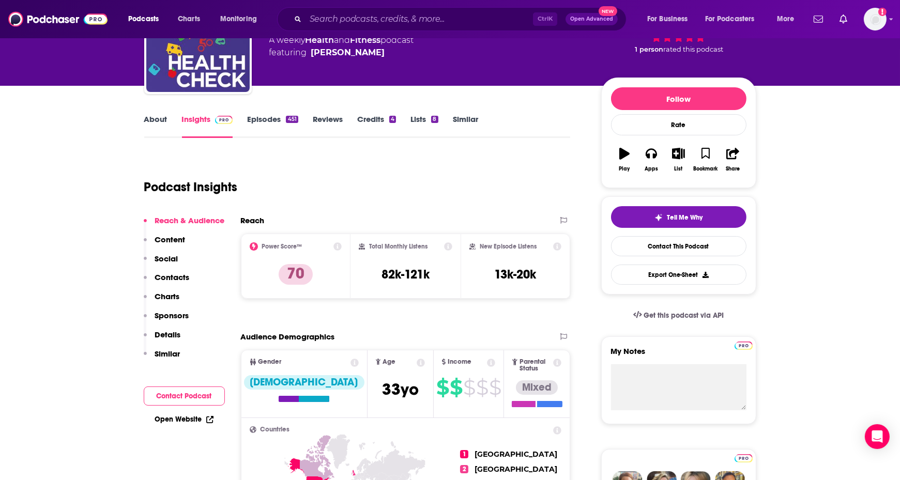
scroll to position [103, 0]
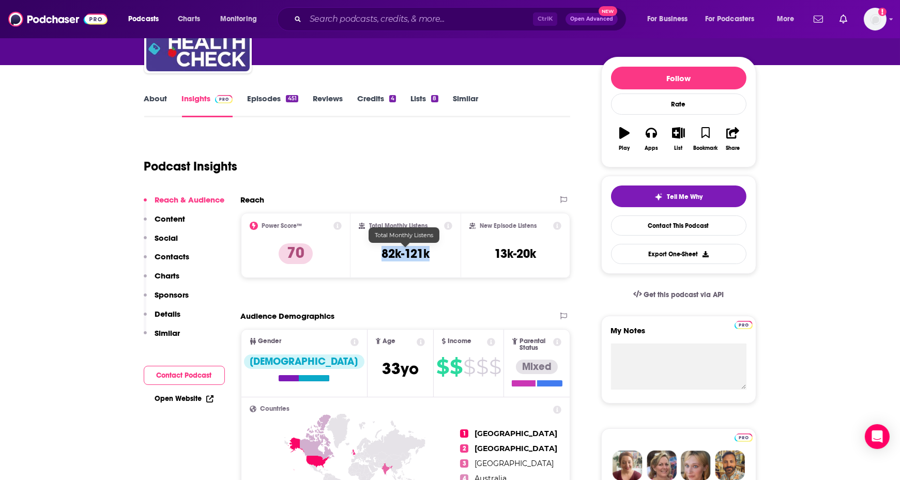
drag, startPoint x: 433, startPoint y: 254, endPoint x: 376, endPoint y: 255, distance: 56.4
click at [376, 255] on div "Total Monthly Listens 82k-121k" at bounding box center [406, 246] width 94 height 48
copy h3 "82k-121k"
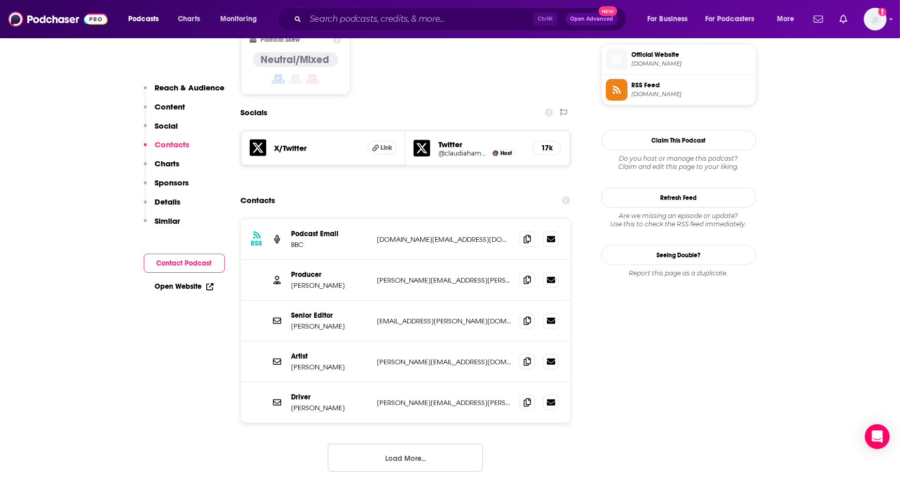
scroll to position [879, 0]
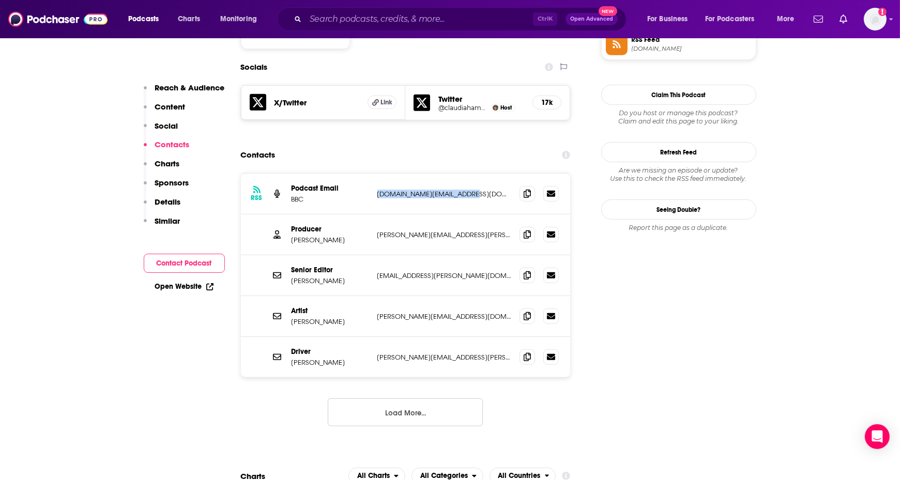
drag, startPoint x: 472, startPoint y: 151, endPoint x: 378, endPoint y: 154, distance: 94.1
click at [378, 190] on p "podcast.support@bbc.co.uk" at bounding box center [444, 194] width 134 height 9
drag, startPoint x: 448, startPoint y: 192, endPoint x: 376, endPoint y: 192, distance: 72.4
click at [376, 215] on div "Producer Laura Miller laura.miller@bbc.co.uk laura.miller@bbc.co.uk" at bounding box center [406, 235] width 330 height 41
copy p "laura.miller@bbc.co.uk"
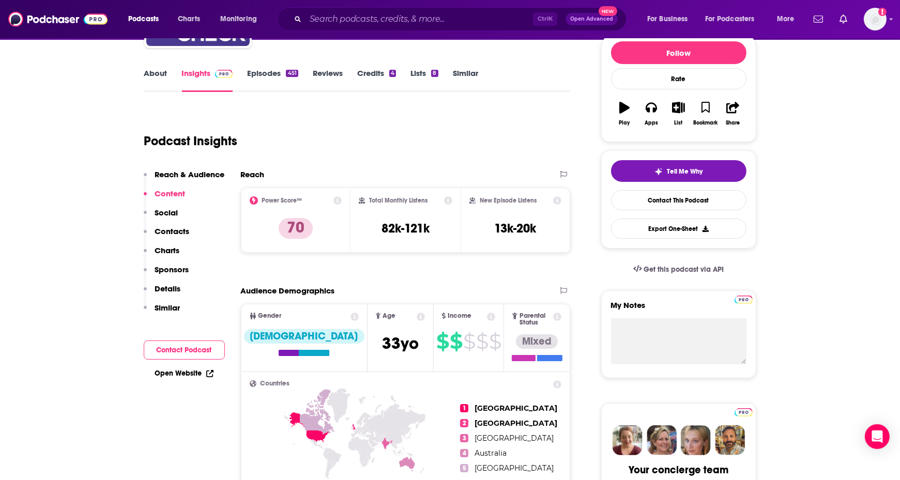
scroll to position [0, 0]
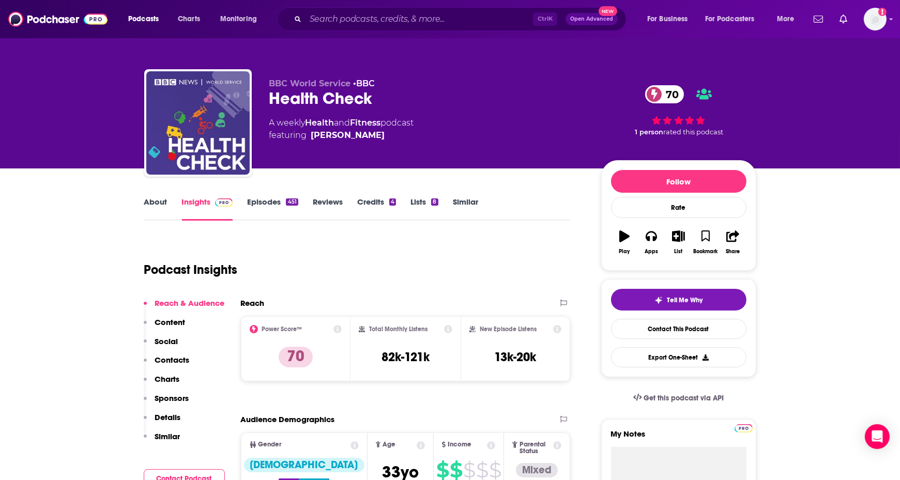
click at [158, 206] on link "About" at bounding box center [155, 209] width 23 height 24
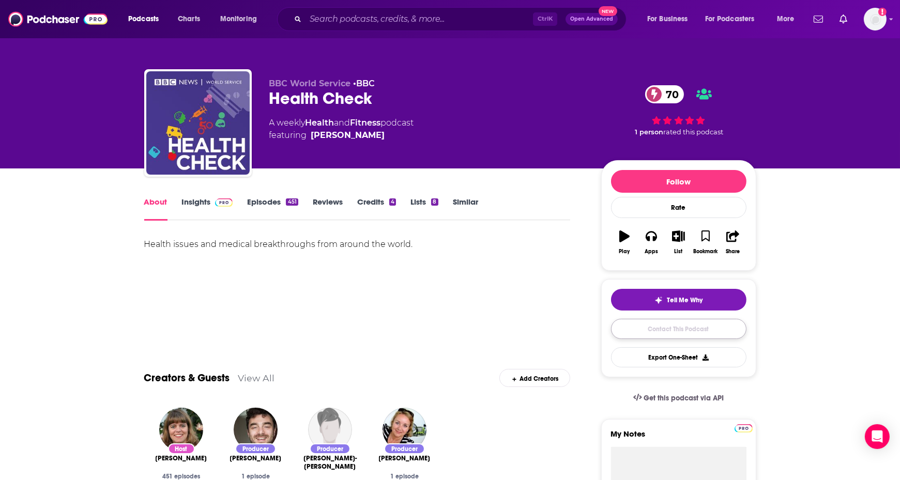
click at [635, 326] on link "Contact This Podcast" at bounding box center [678, 329] width 135 height 20
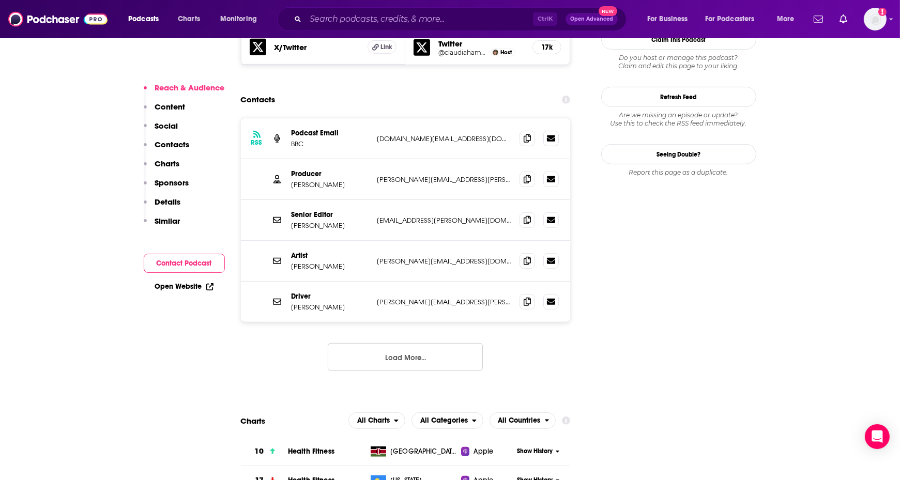
scroll to position [879, 0]
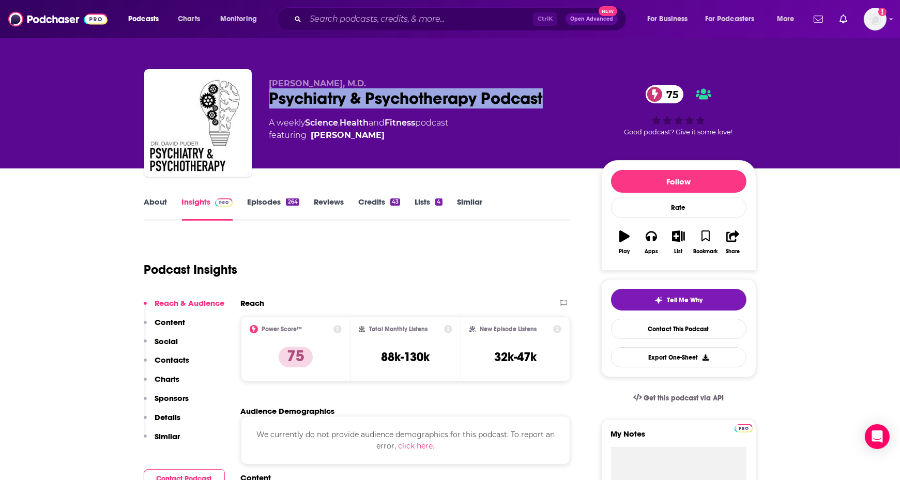
drag, startPoint x: 550, startPoint y: 97, endPoint x: 261, endPoint y: 104, distance: 289.6
click at [261, 104] on div "[PERSON_NAME], M.D. Psychiatry & [MEDICAL_DATA] Podcast 75 A weekly Science , H…" at bounding box center [450, 125] width 612 height 112
copy h2 "Psychiatry & Psychotherapy Podcast"
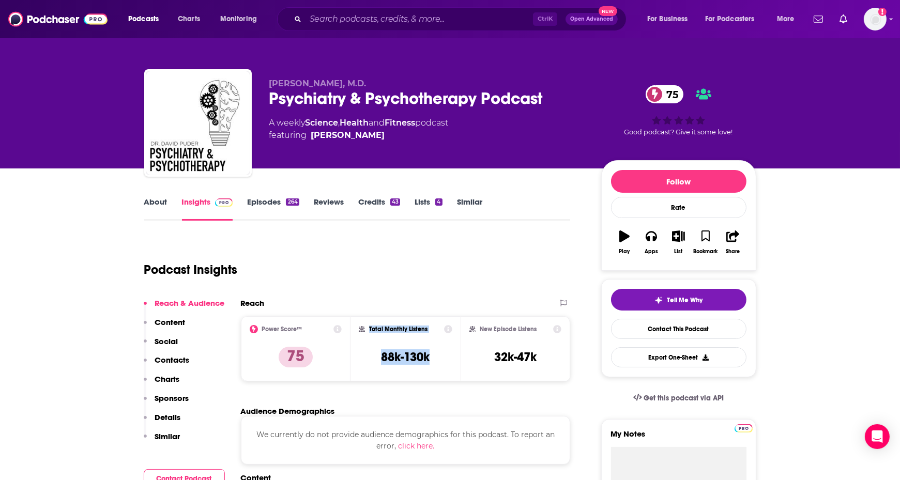
drag, startPoint x: 433, startPoint y: 353, endPoint x: 353, endPoint y: 358, distance: 80.3
click at [353, 358] on div "Total Monthly Listens 88k-130k" at bounding box center [405, 348] width 110 height 65
drag, startPoint x: 451, startPoint y: 360, endPoint x: 445, endPoint y: 359, distance: 6.2
click at [450, 360] on div "Total Monthly Listens 88k-130k" at bounding box center [406, 349] width 94 height 48
click at [435, 355] on div "Total Monthly Listens 88k-130k" at bounding box center [406, 349] width 94 height 48
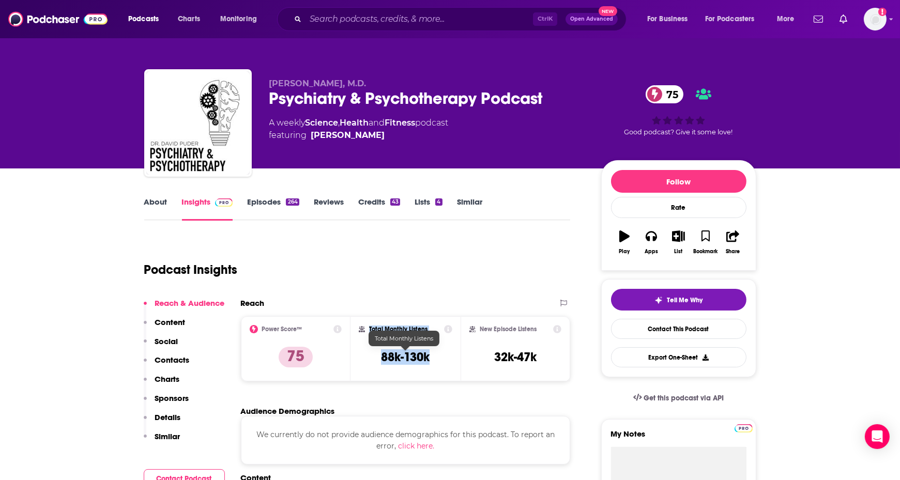
click at [429, 358] on h3 "88k-130k" at bounding box center [405, 357] width 49 height 16
drag, startPoint x: 426, startPoint y: 360, endPoint x: 382, endPoint y: 360, distance: 44.5
click at [382, 360] on div "Total Monthly Listens 88k-130k" at bounding box center [406, 349] width 94 height 48
copy h3 "88k-130k"
click at [161, 204] on link "About" at bounding box center [155, 209] width 23 height 24
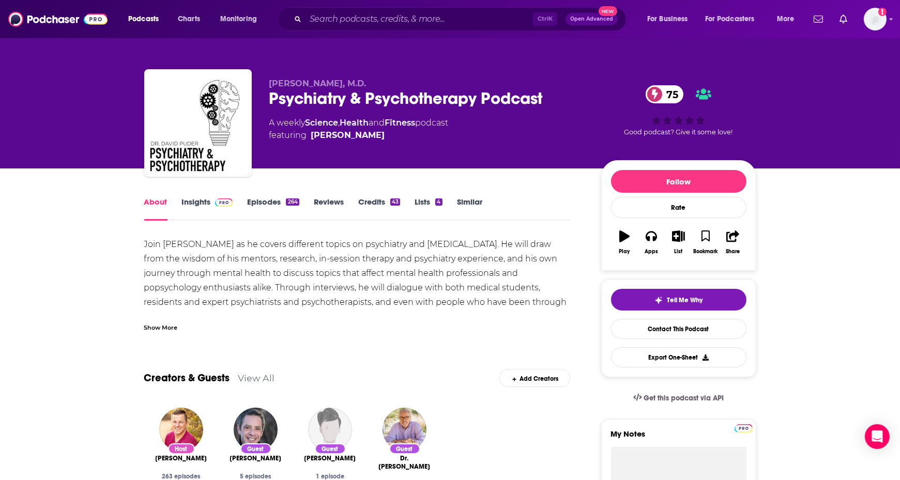
click at [159, 325] on div "Show More" at bounding box center [161, 327] width 34 height 10
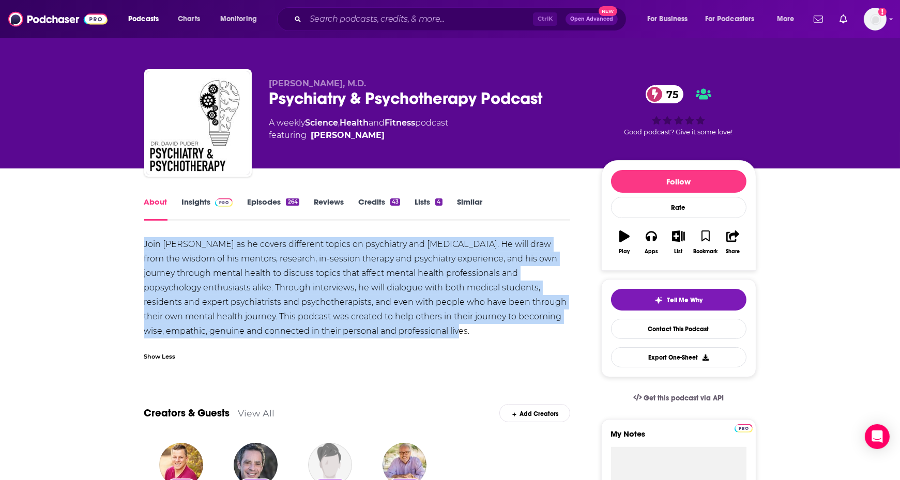
drag, startPoint x: 414, startPoint y: 328, endPoint x: 123, endPoint y: 247, distance: 302.6
copy div "Join David Puder as he covers different topics on psychiatry and psychotherapy.…"
click at [202, 201] on link "Insights" at bounding box center [207, 209] width 51 height 24
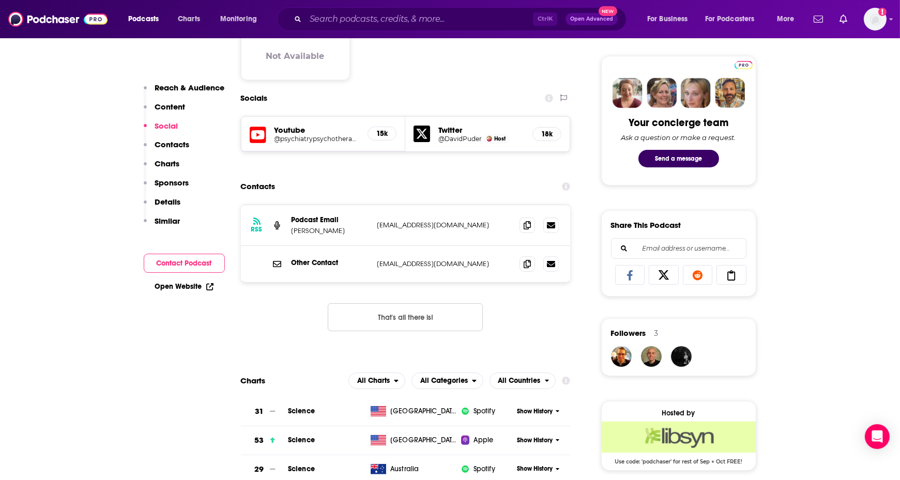
scroll to position [517, 0]
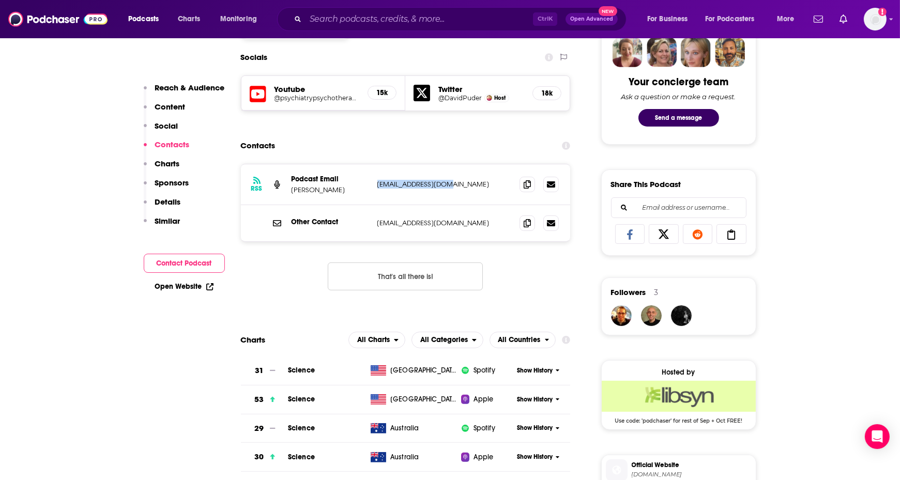
drag, startPoint x: 455, startPoint y: 180, endPoint x: 377, endPoint y: 182, distance: 77.6
click at [377, 182] on p "puder2010@gmail.com" at bounding box center [444, 184] width 134 height 9
copy p "puder2010@gmail.com"
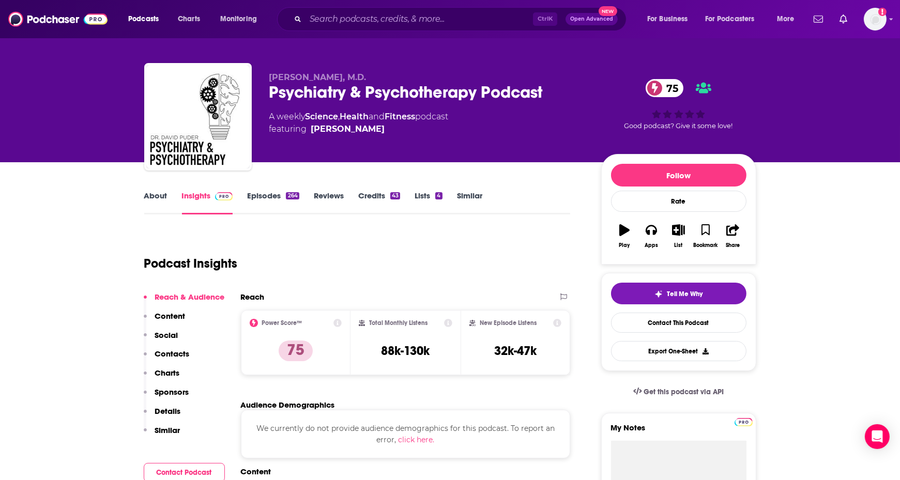
scroll to position [0, 0]
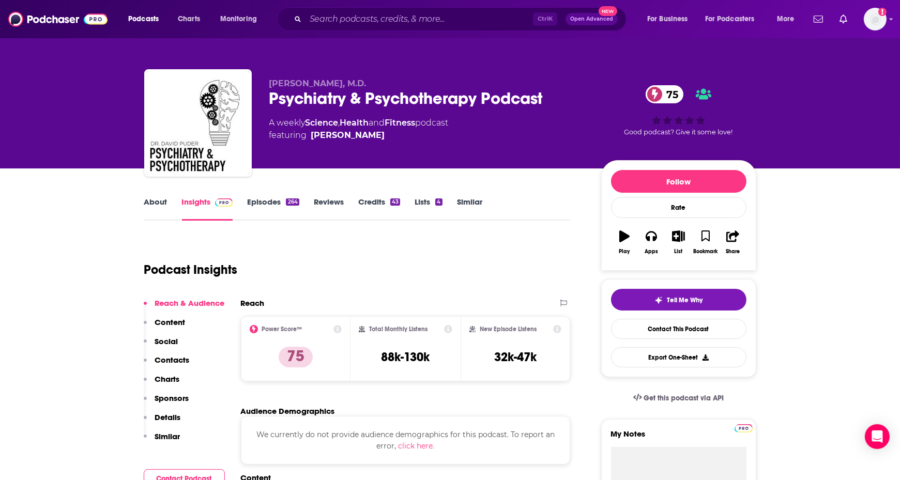
click at [150, 202] on link "About" at bounding box center [155, 209] width 23 height 24
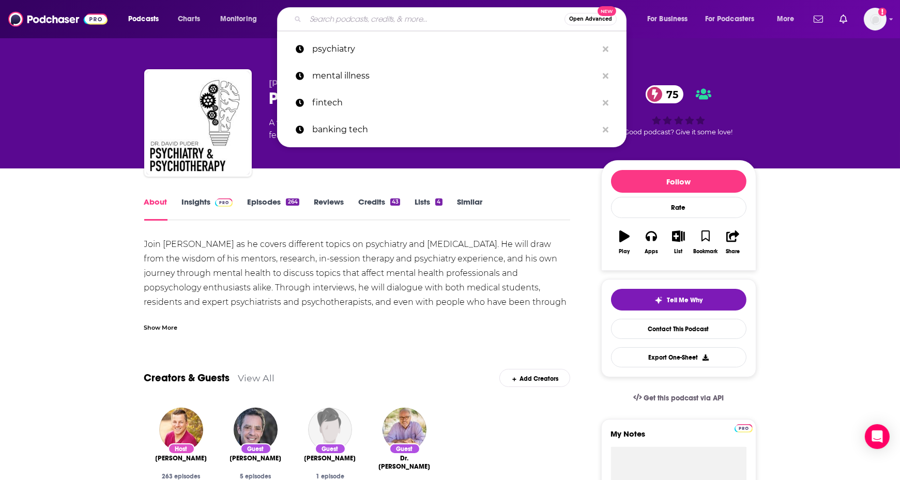
click at [333, 19] on input "Search podcasts, credits, & more..." at bounding box center [435, 19] width 259 height 17
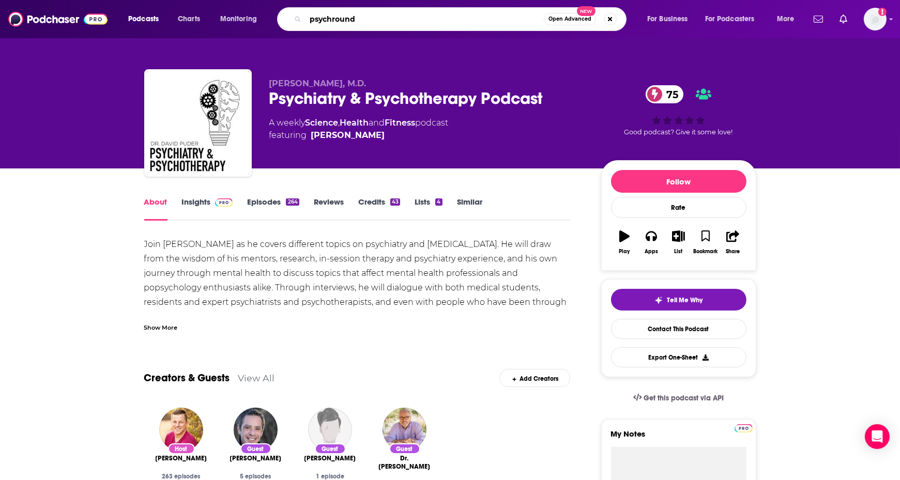
type input "psychrounds"
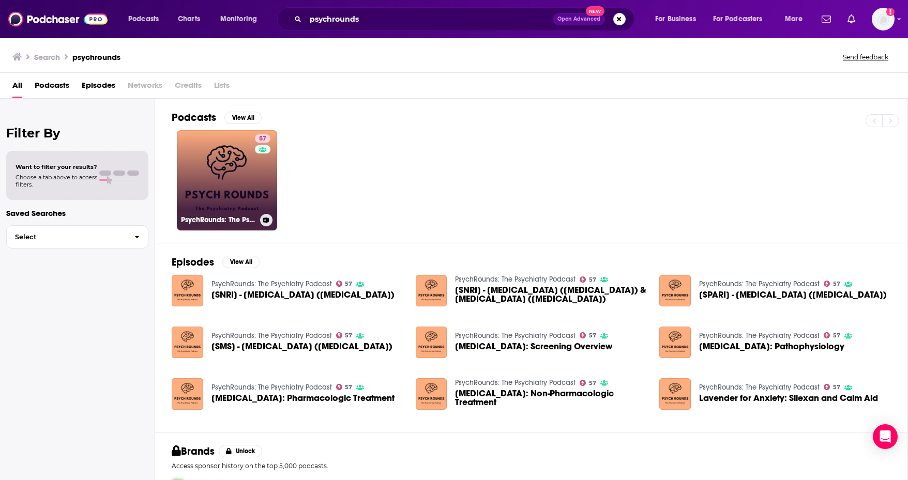
click at [227, 170] on link "57 PsychRounds: The Psychiatry Podcast" at bounding box center [227, 180] width 100 height 100
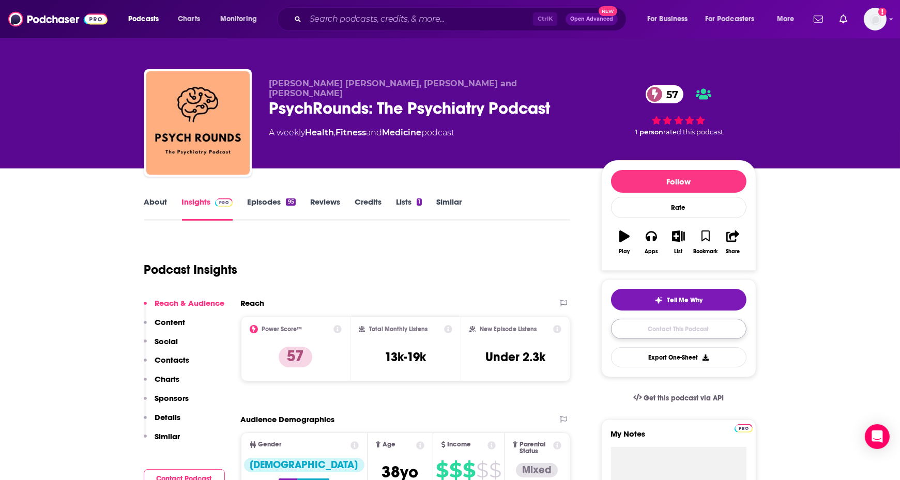
click at [656, 331] on link "Contact This Podcast" at bounding box center [678, 329] width 135 height 20
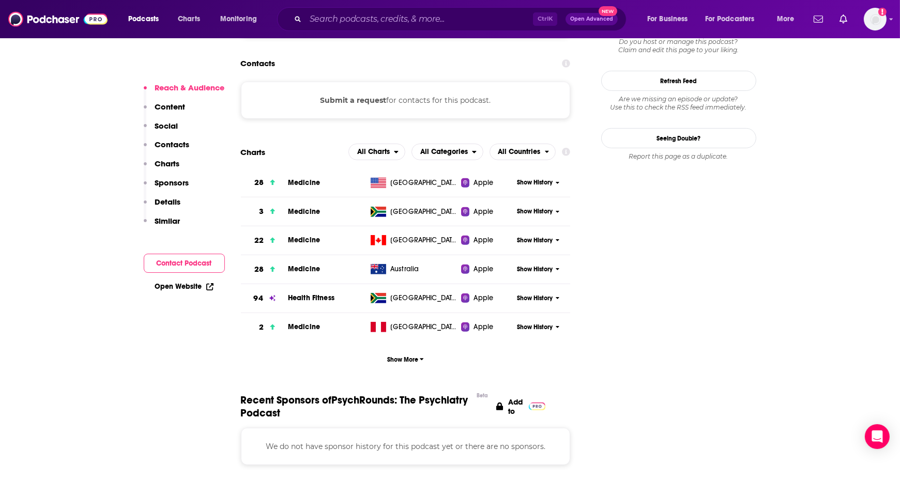
click at [174, 253] on div "Reach & Audience Content Social Contacts Charts Sponsors Details Similar Contac…" at bounding box center [184, 190] width 81 height 214
click at [171, 262] on button "Contact Podcast" at bounding box center [184, 263] width 81 height 19
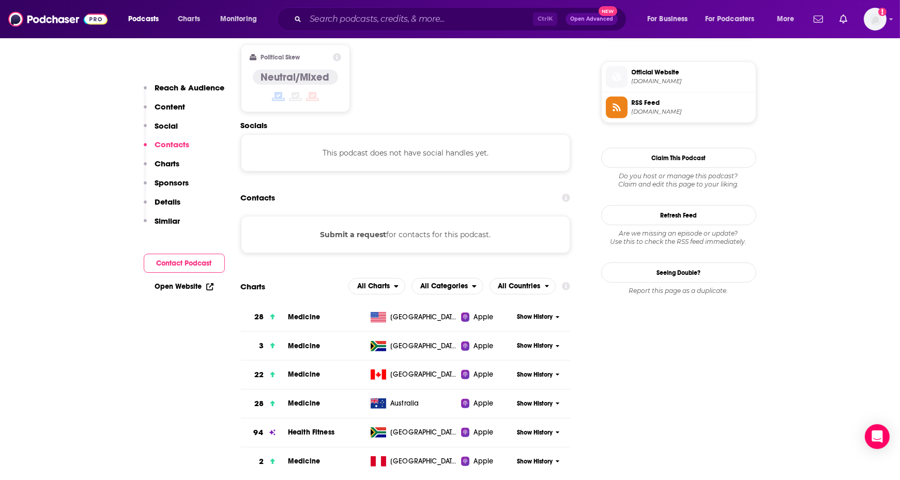
scroll to position [807, 0]
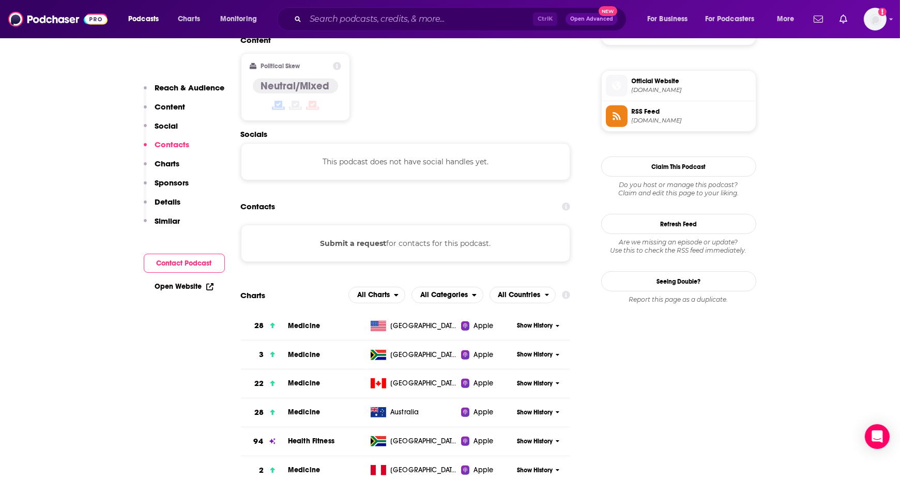
click at [166, 286] on link "Open Website" at bounding box center [184, 286] width 58 height 9
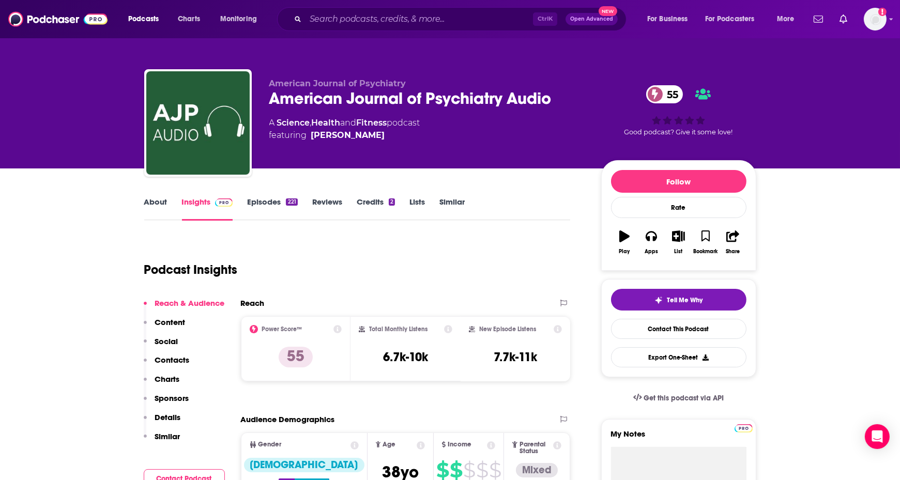
click at [154, 200] on link "About" at bounding box center [155, 209] width 23 height 24
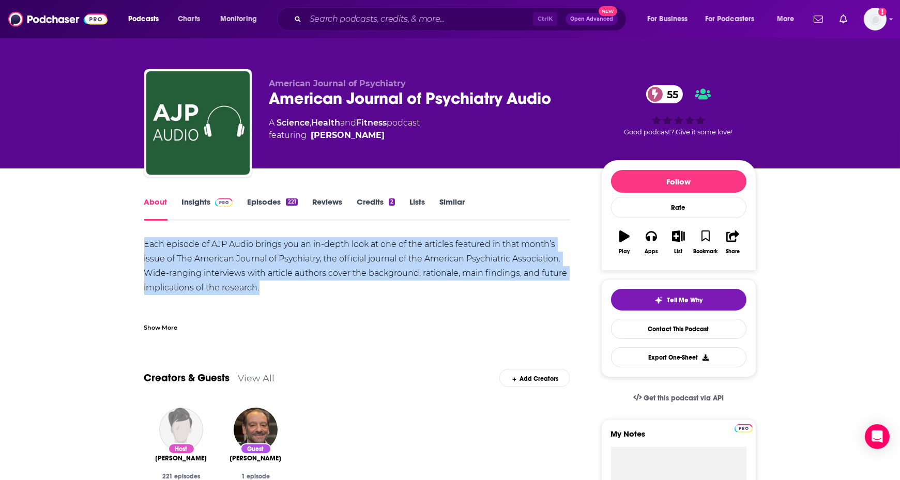
drag, startPoint x: 270, startPoint y: 287, endPoint x: 110, endPoint y: 244, distance: 165.5
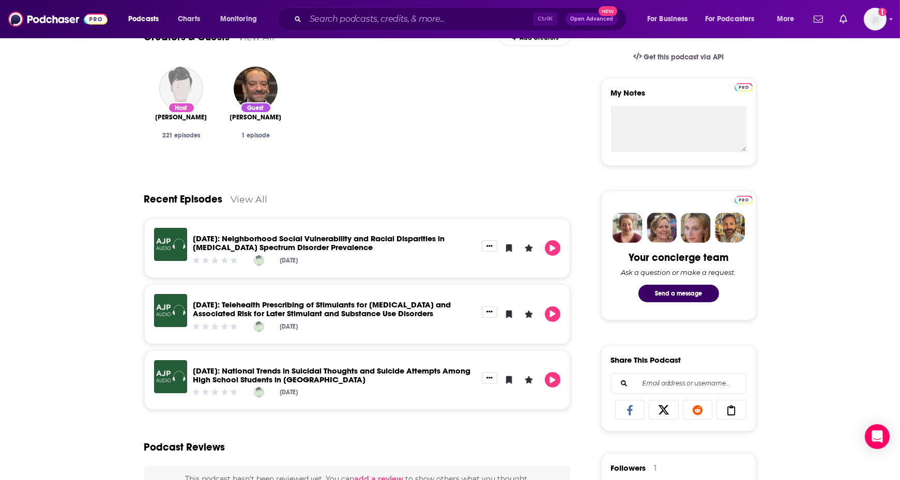
scroll to position [362, 0]
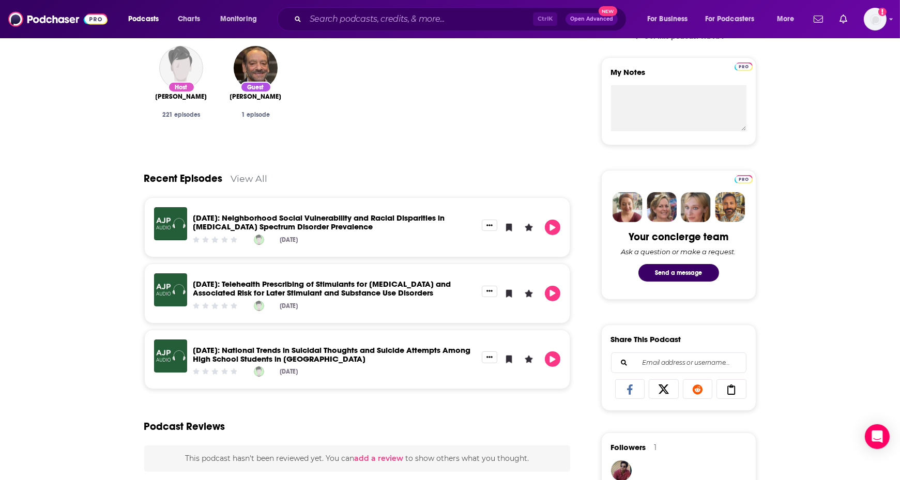
copy div "Each episode of AJP Audio brings you an in-depth look at one of the articles fe…"
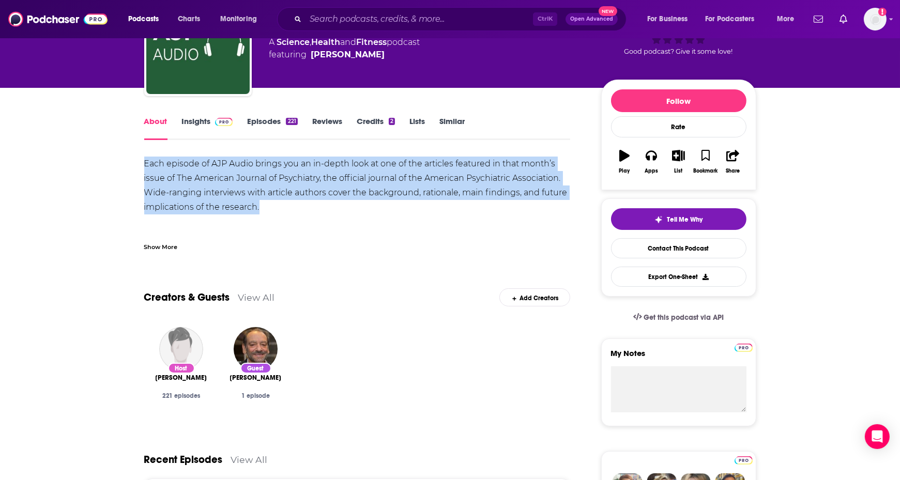
scroll to position [0, 0]
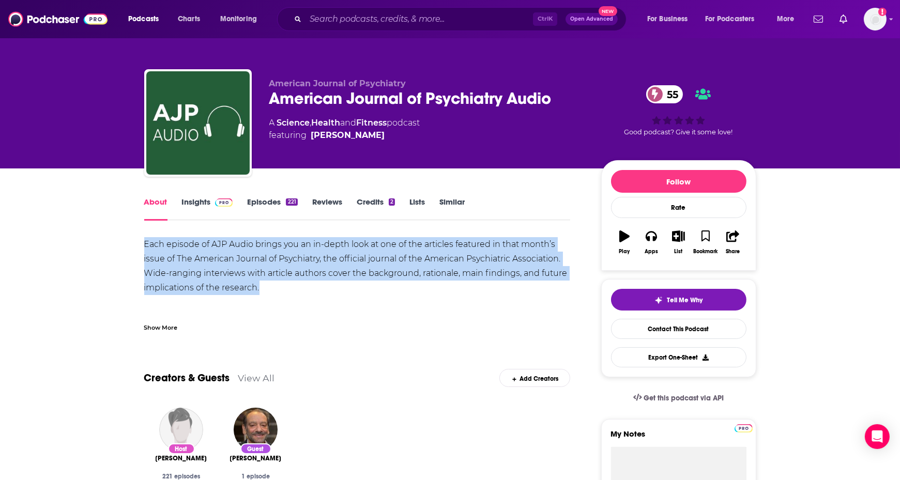
click at [200, 204] on link "Insights" at bounding box center [207, 209] width 51 height 24
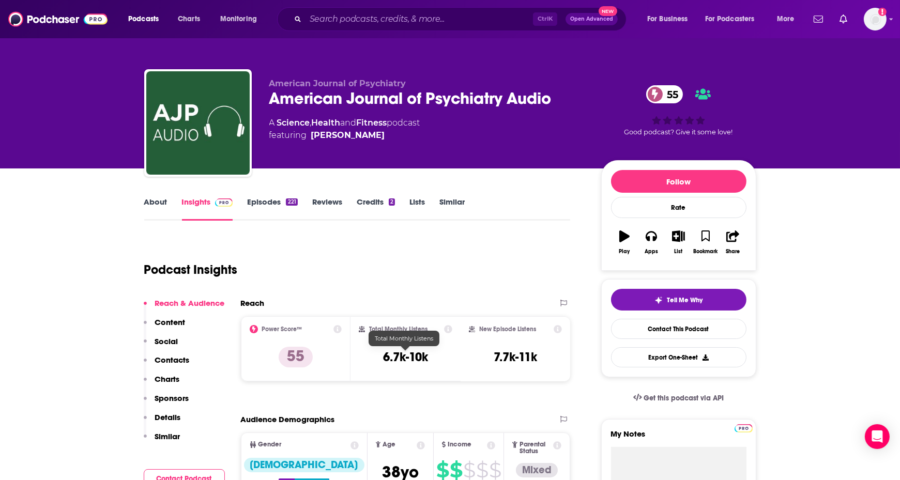
click at [426, 354] on h3 "6.7k-10k" at bounding box center [405, 357] width 45 height 16
drag, startPoint x: 426, startPoint y: 354, endPoint x: 374, endPoint y: 359, distance: 52.0
click at [374, 359] on div "Total Monthly Listens 6.7k-10k" at bounding box center [406, 349] width 94 height 48
copy div "6.7k-10k"
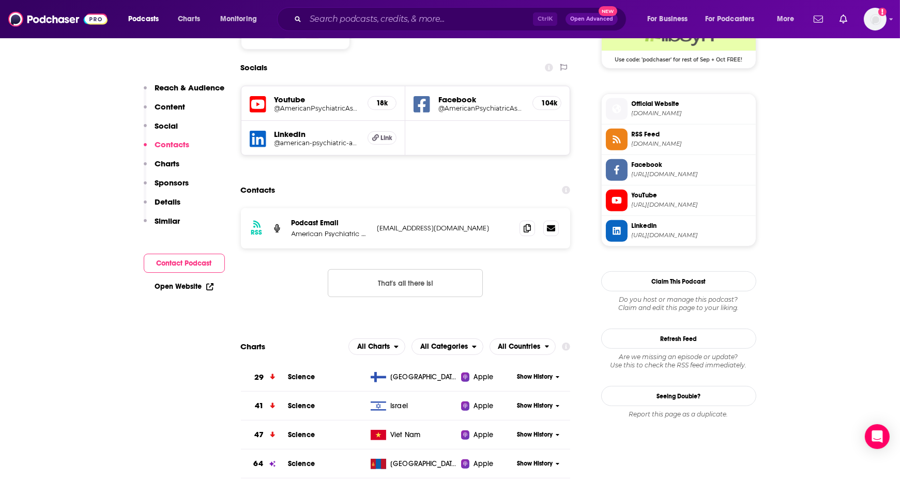
scroll to position [879, 0]
drag, startPoint x: 428, startPoint y: 184, endPoint x: 374, endPoint y: 188, distance: 53.4
click at [374, 208] on div "RSS Podcast Email American Psychiatric Association Publishing [EMAIL_ADDRESS][D…" at bounding box center [406, 228] width 330 height 40
copy p "[EMAIL_ADDRESS][DOMAIN_NAME]"
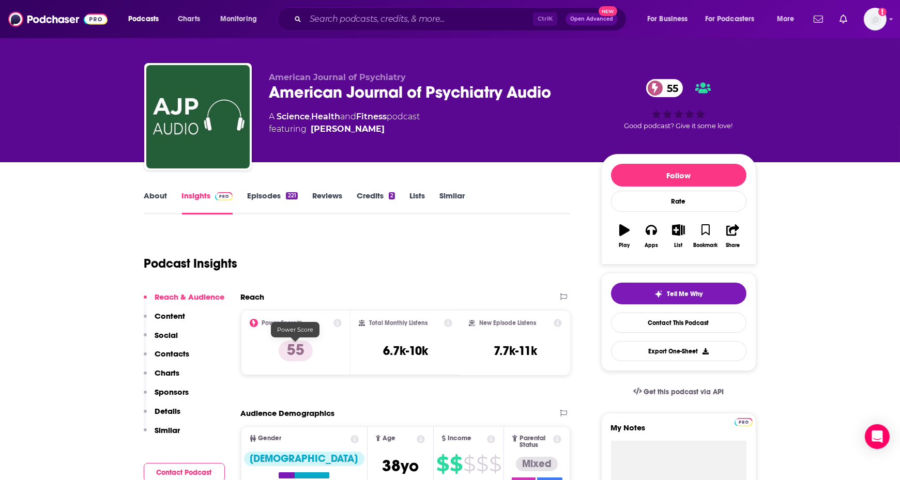
scroll to position [0, 0]
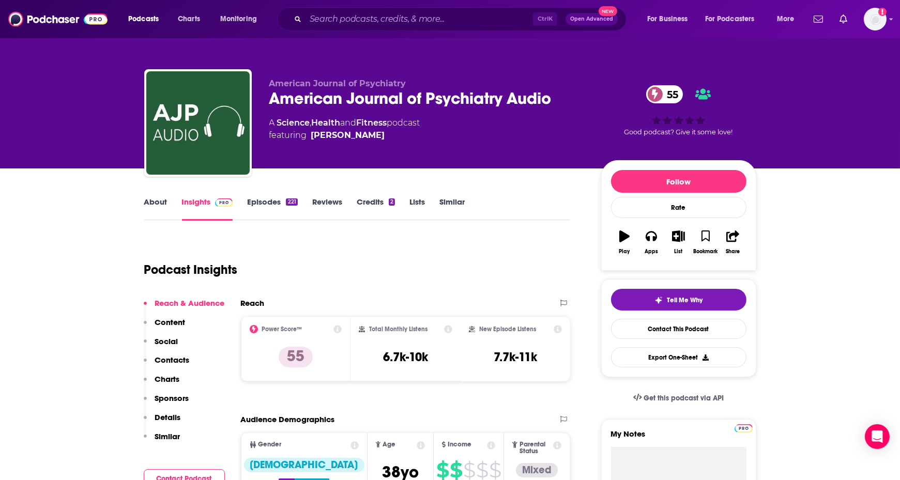
click at [154, 205] on link "About" at bounding box center [155, 209] width 23 height 24
